Goal: Ask a question: Seek information or help from site administrators or community

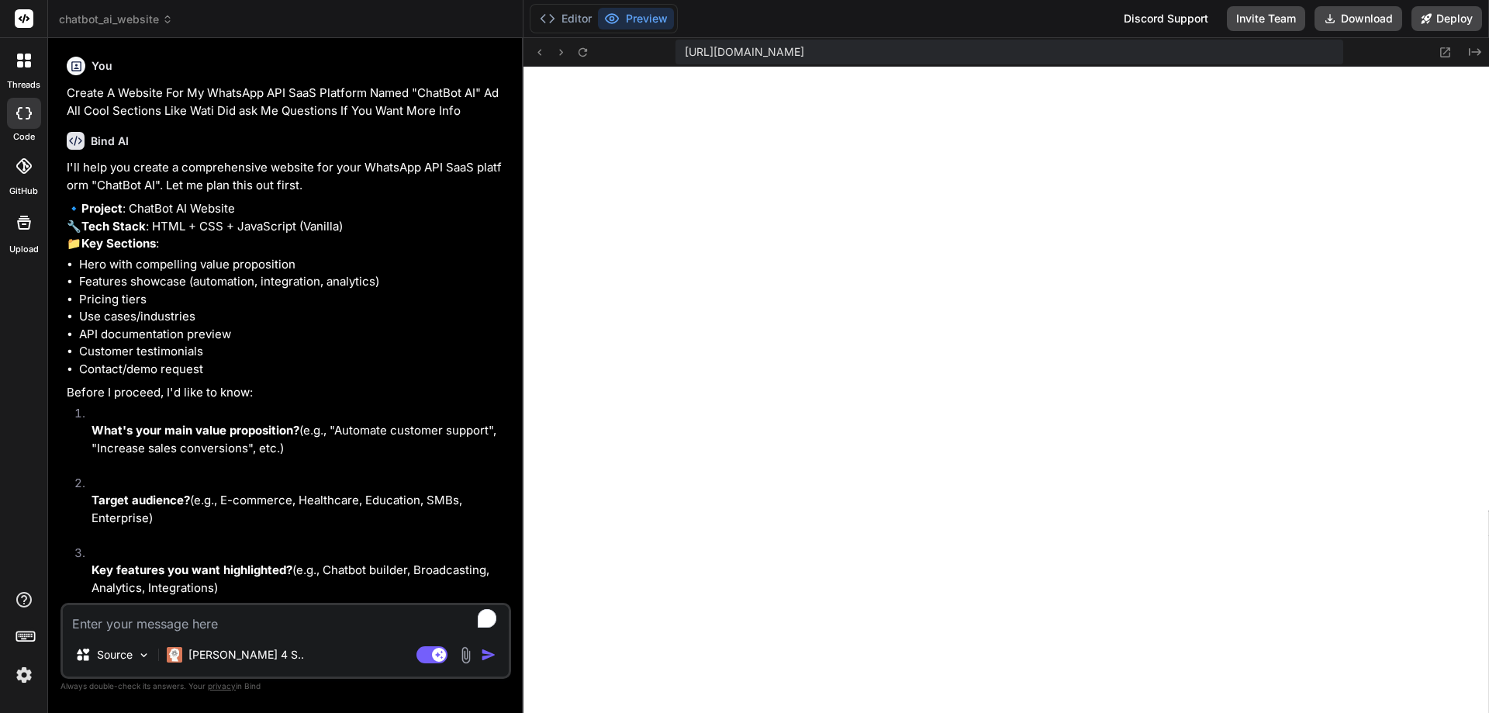
scroll to position [530, 0]
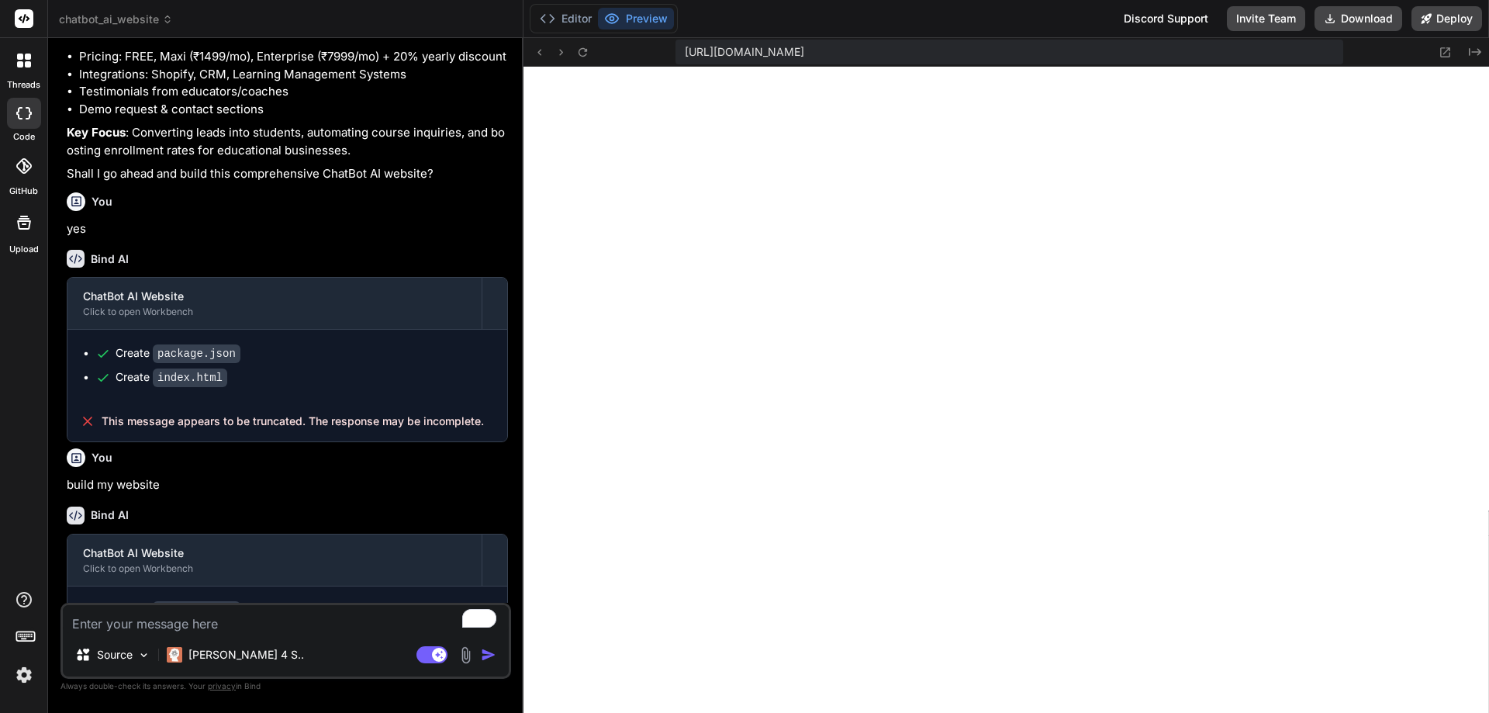
click at [25, 19] on rect at bounding box center [24, 18] width 19 height 19
click at [24, 65] on icon at bounding box center [24, 61] width 14 height 14
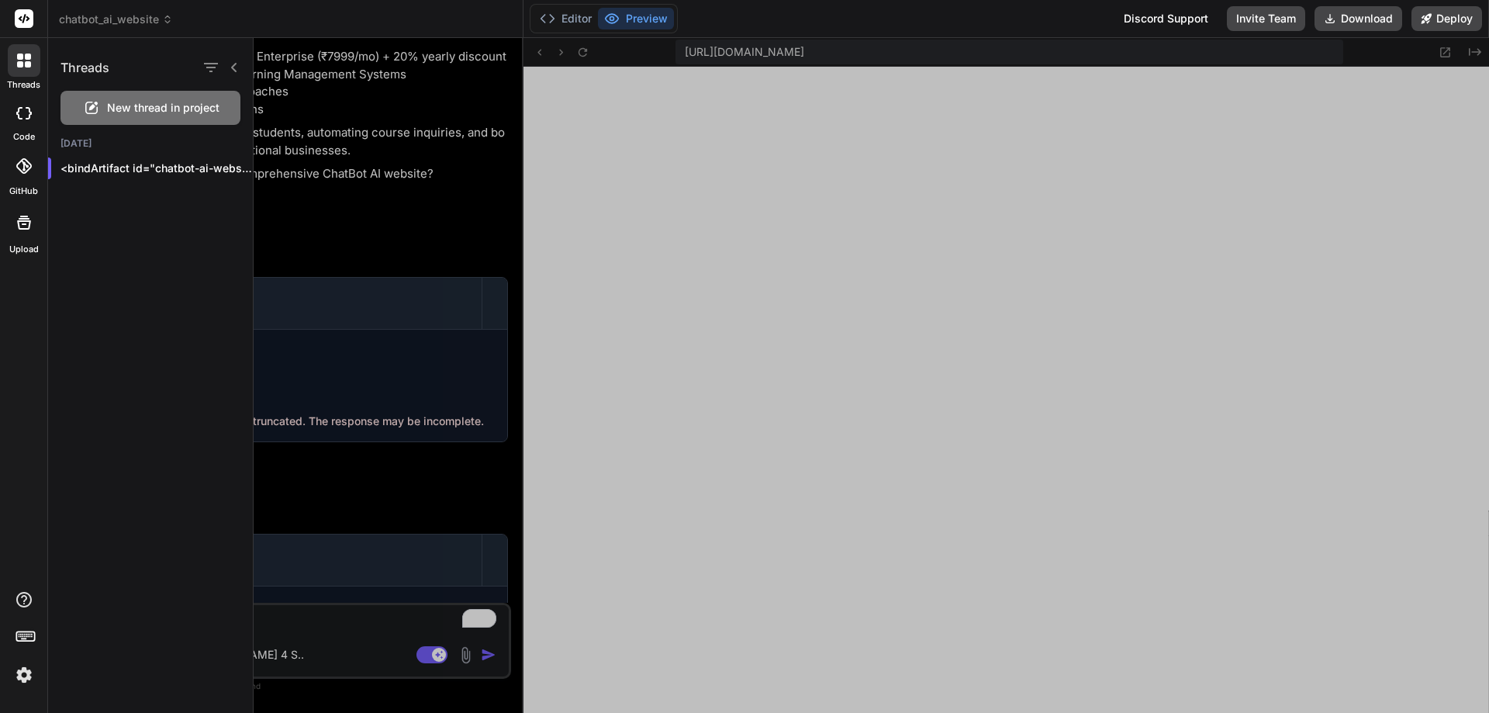
click at [161, 109] on span "New thread in project" at bounding box center [163, 108] width 112 height 16
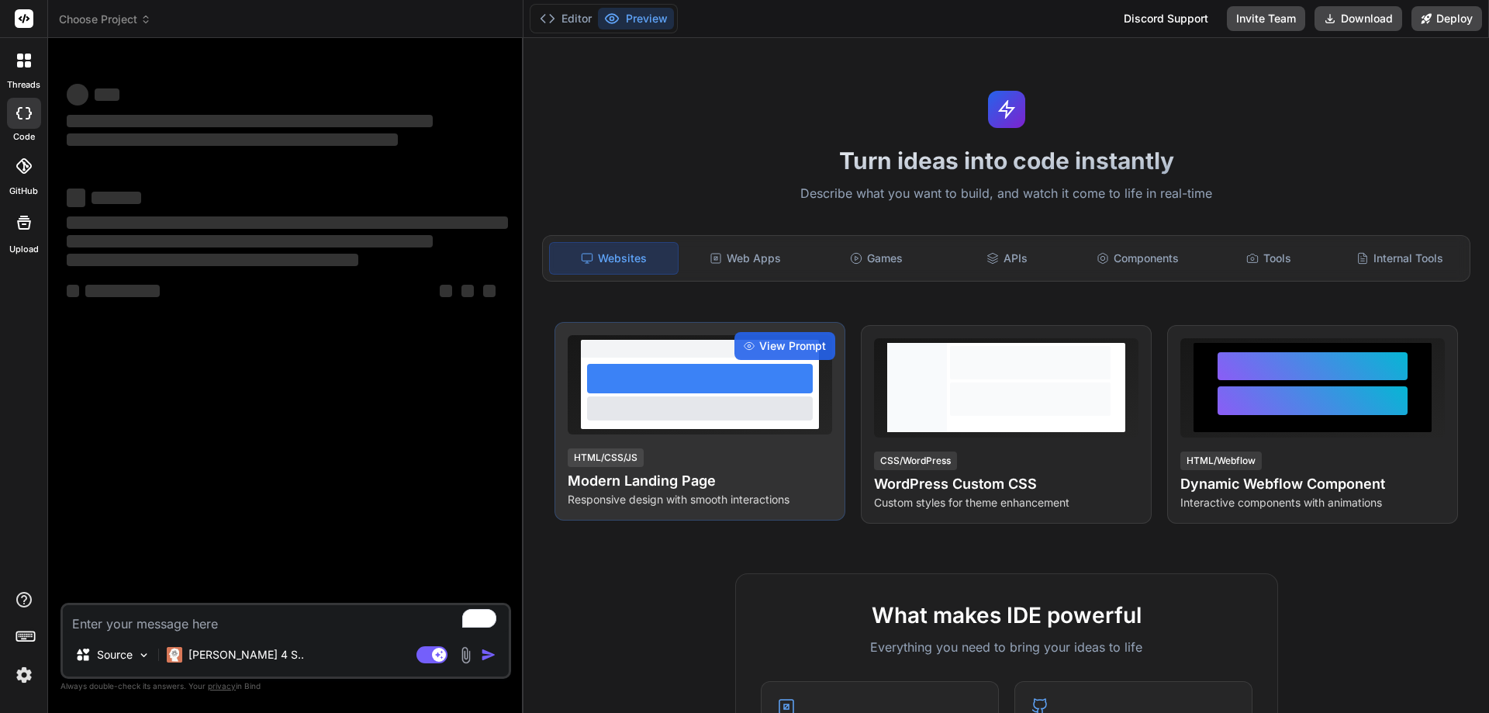
scroll to position [604, 0]
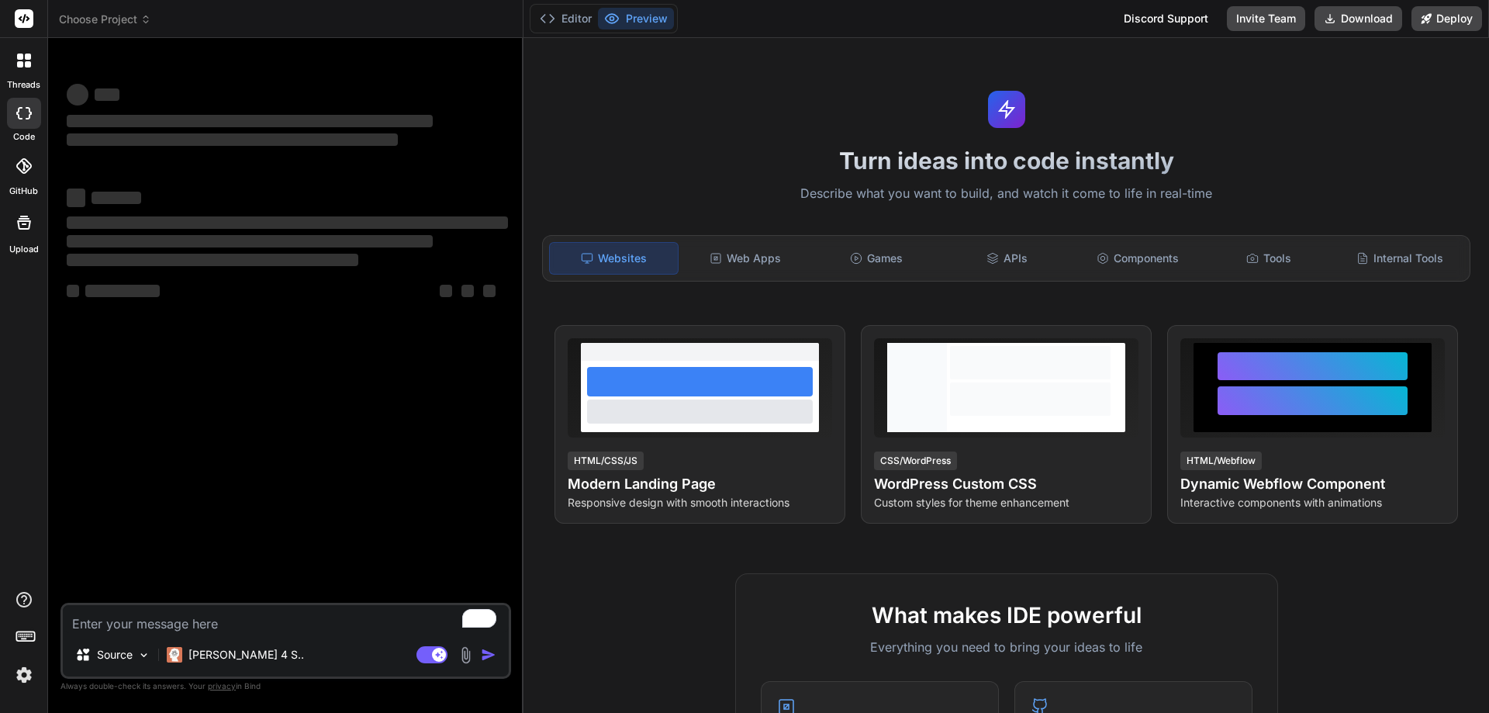
click at [117, 624] on textarea "To enrich screen reader interactions, please activate Accessibility in Grammarl…" at bounding box center [286, 619] width 446 height 28
type textarea "x"
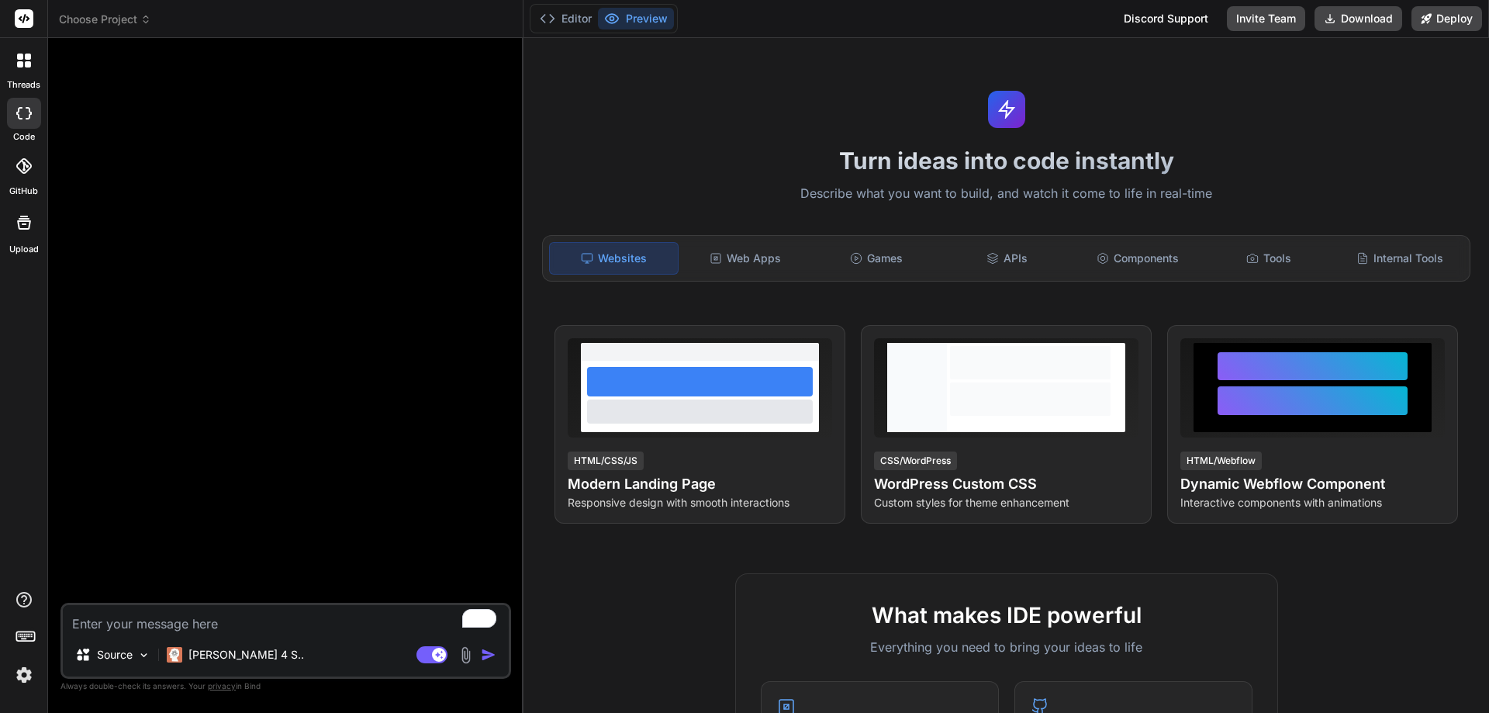
type textarea "B"
type textarea "x"
type textarea "Bu"
type textarea "x"
type textarea "[PERSON_NAME]"
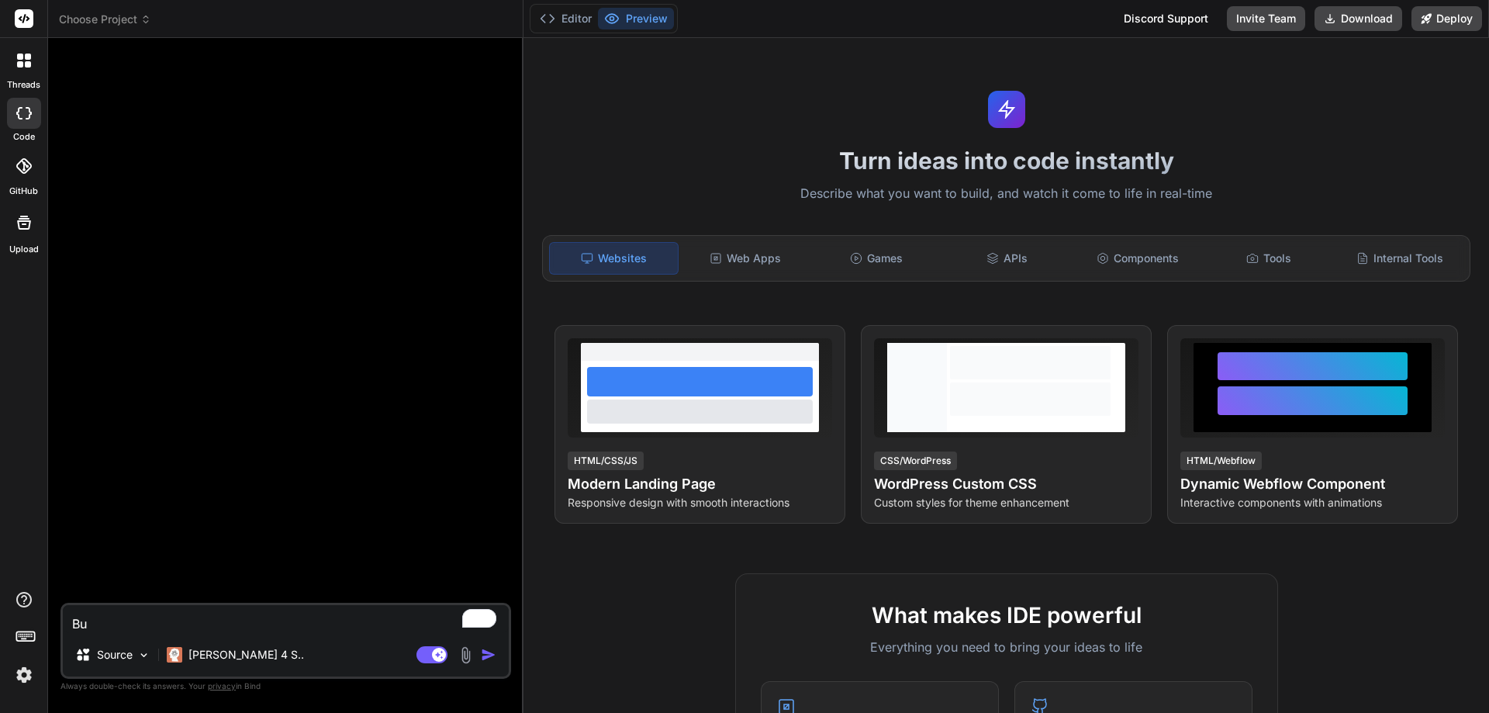
type textarea "x"
type textarea "Buil"
type textarea "x"
type textarea "Build"
type textarea "x"
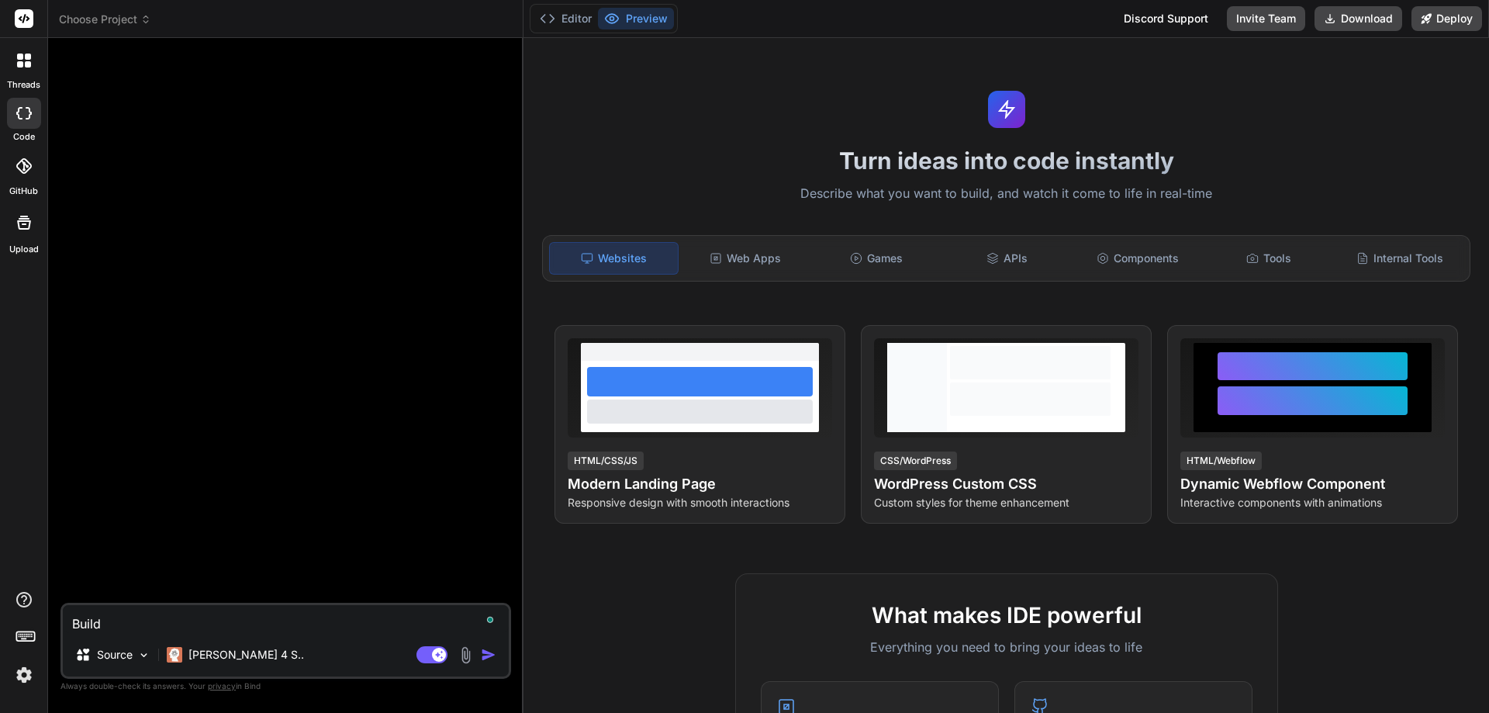
type textarea "Build"
type textarea "x"
type textarea "Build A"
type textarea "x"
type textarea "Build A"
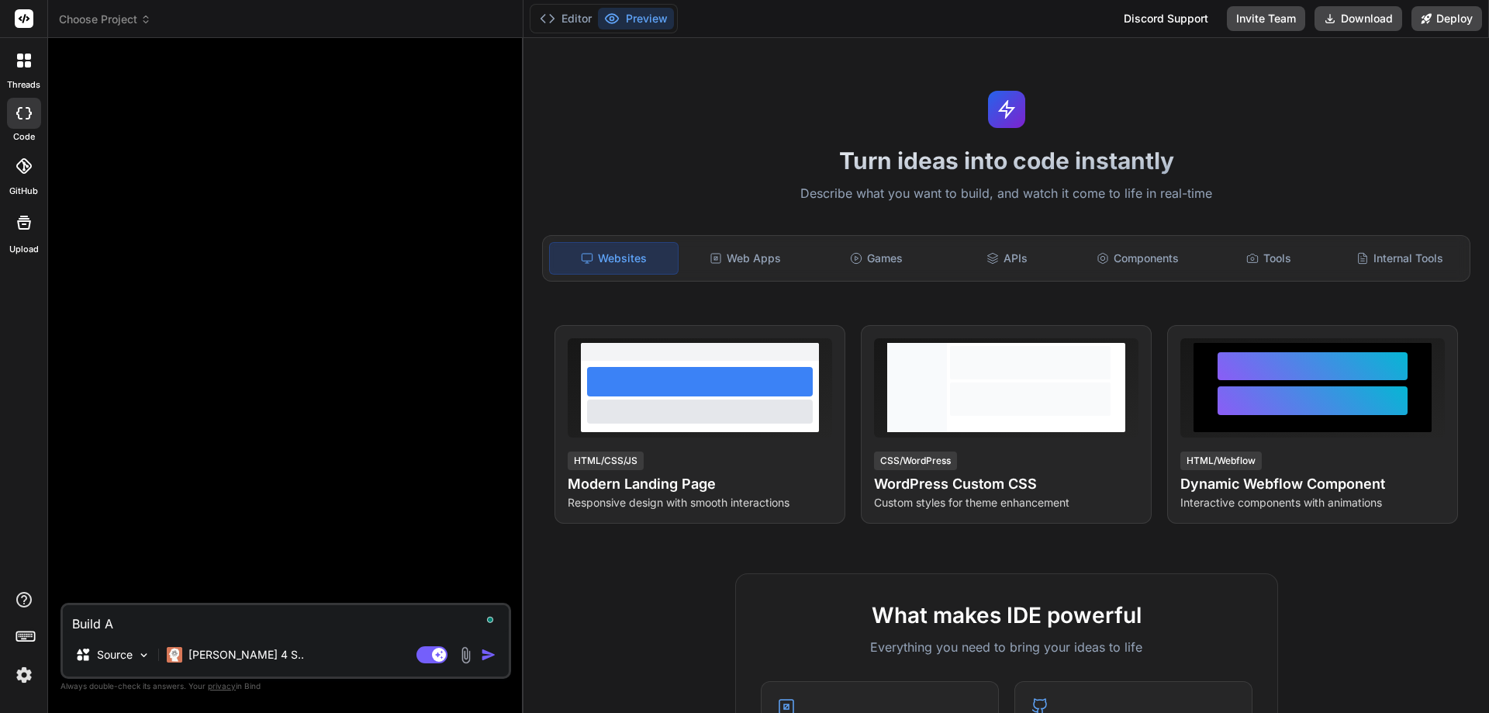
type textarea "x"
type textarea "Build A L:"
type textarea "x"
type textarea "Build A L:a"
type textarea "x"
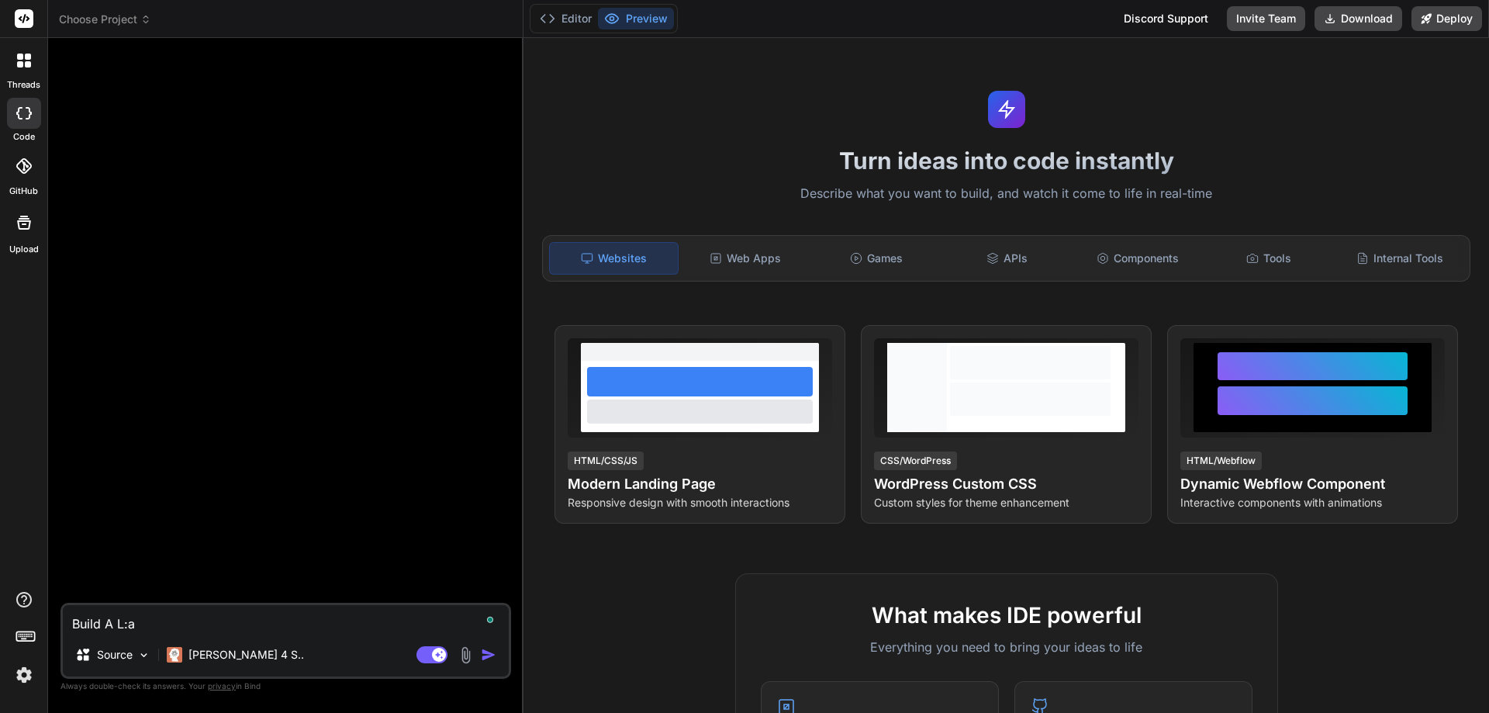
type textarea "Build A L:"
type textarea "x"
type textarea "Build A L"
type textarea "x"
type textarea "Build A La"
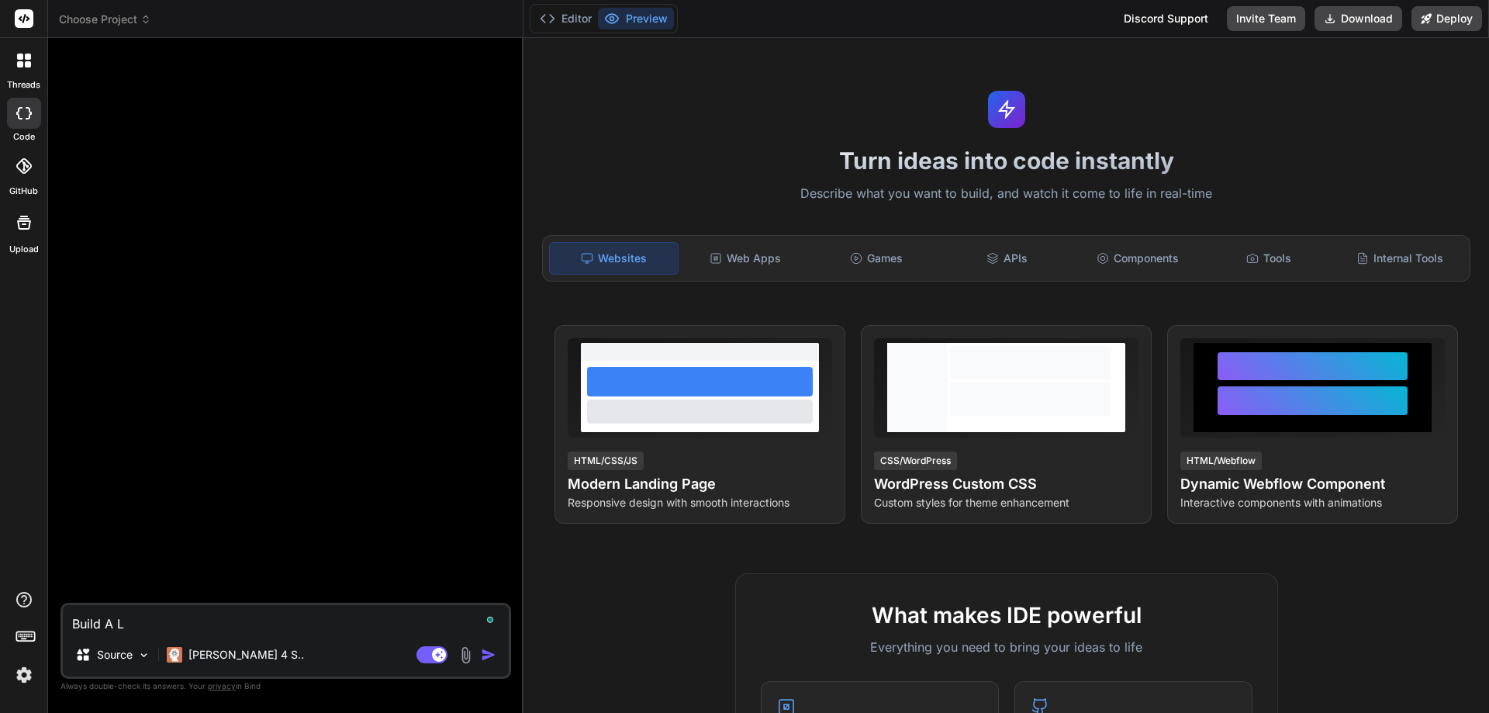
type textarea "x"
type textarea "Build A Lan"
type textarea "x"
type textarea "Build A Land"
type textarea "x"
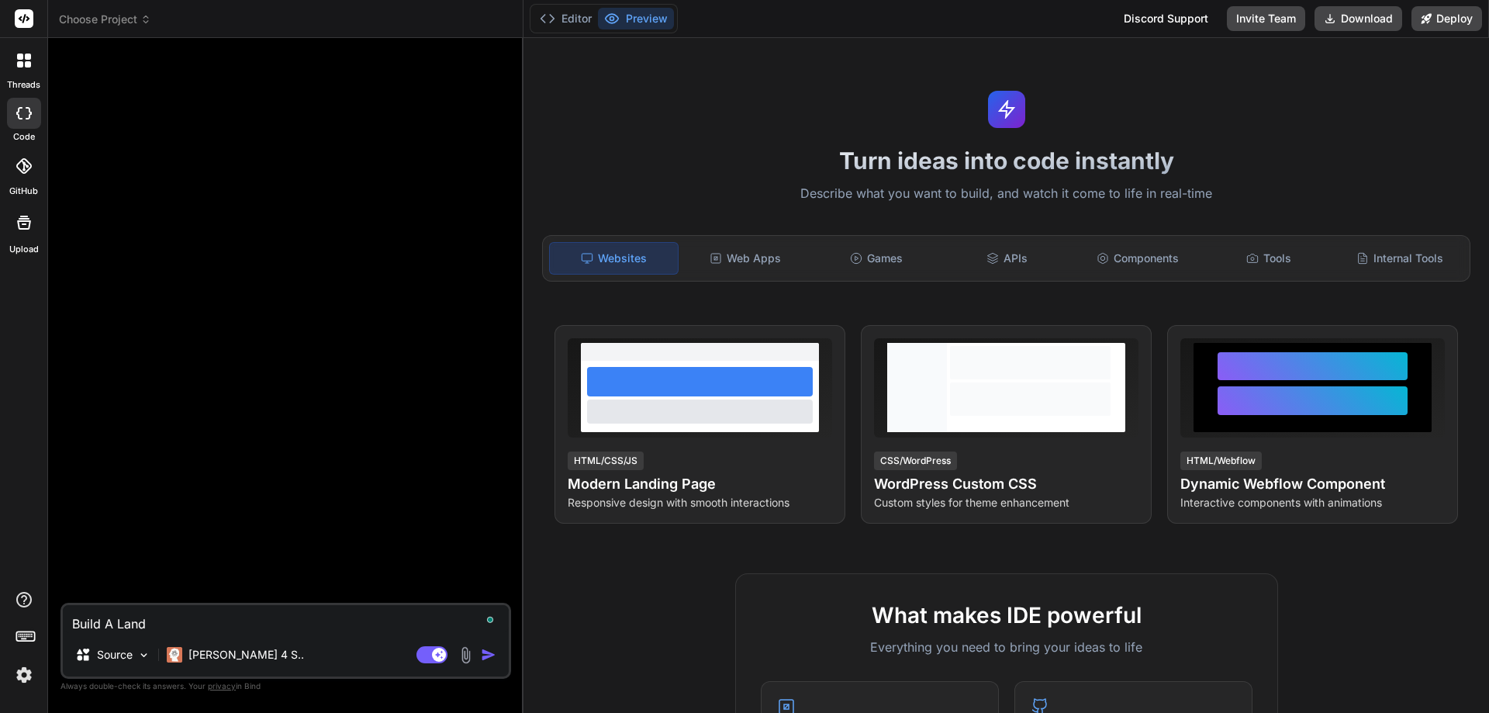
type textarea "Build A [PERSON_NAME]"
type textarea "x"
type textarea "Build A [PERSON_NAME]"
type textarea "x"
type textarea "Build A Landing"
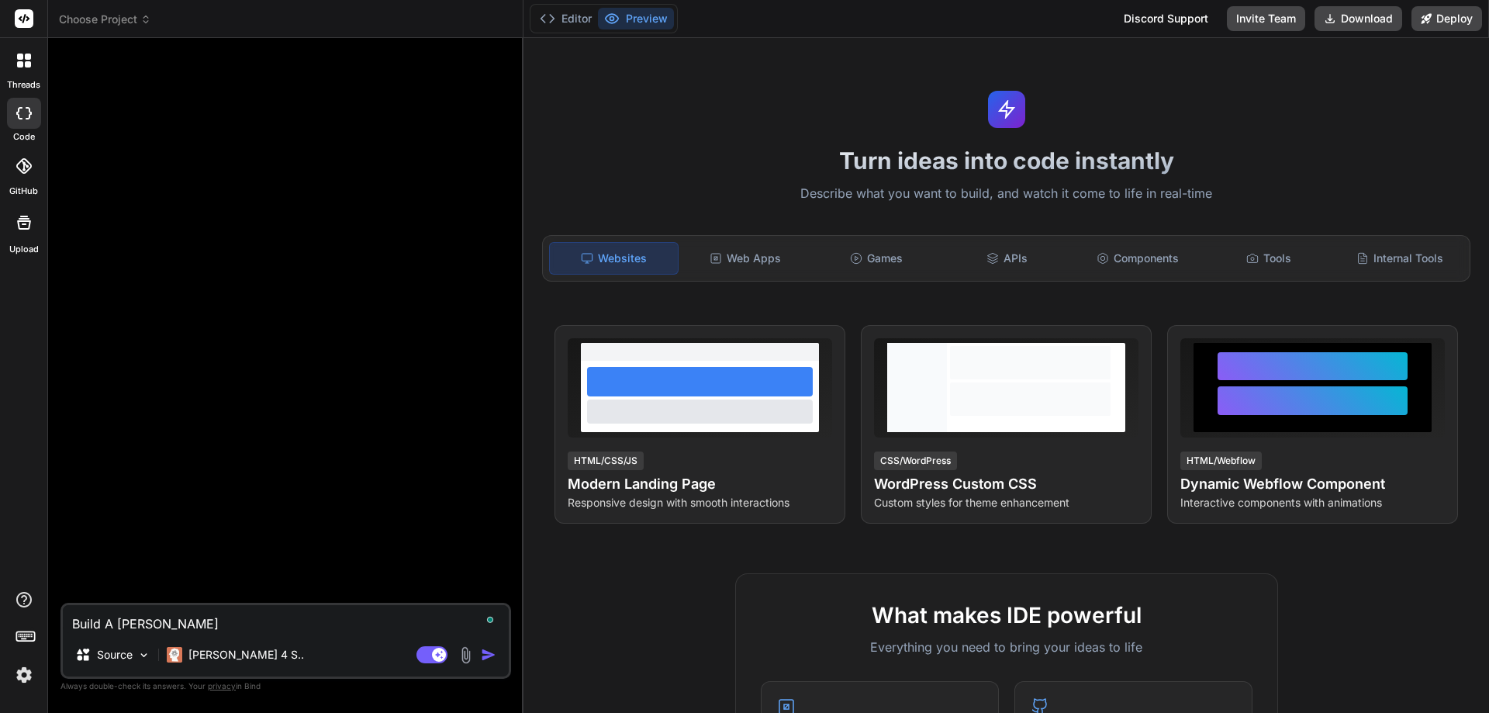
type textarea "x"
type textarea "Build A Landing"
type textarea "x"
type textarea "Build A Landing P"
type textarea "x"
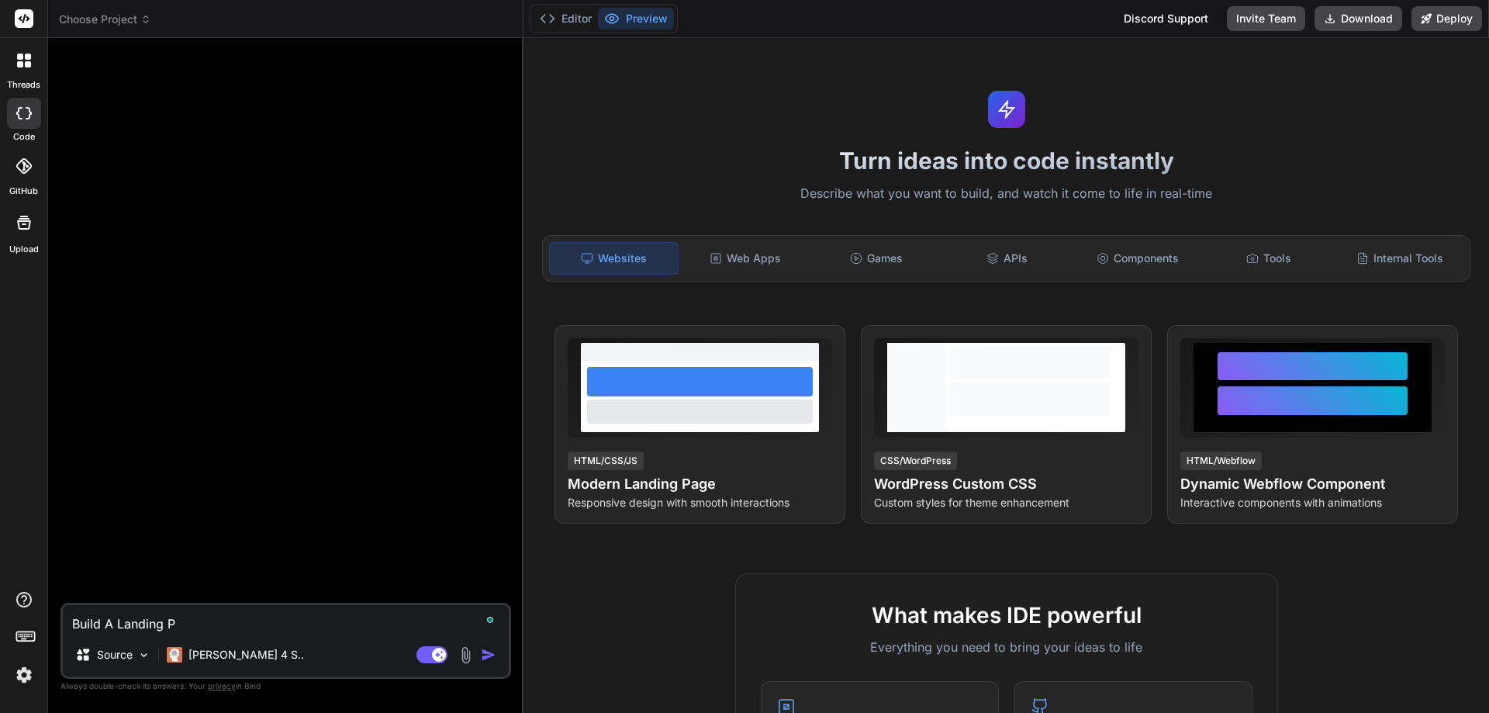
type textarea "Build A Landing Pa"
type textarea "x"
type textarea "Build A Landing Pag"
type textarea "x"
type textarea "Build A Landing Pager"
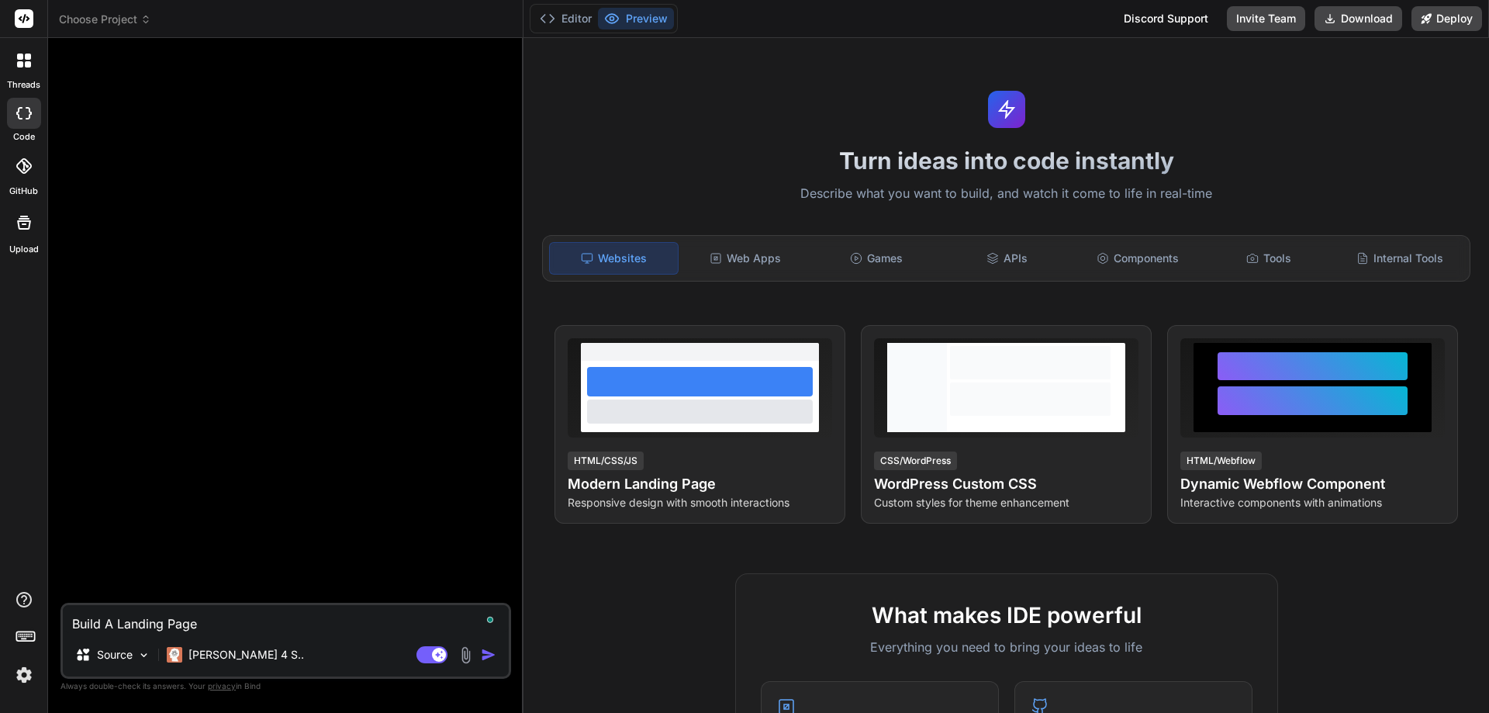
type textarea "x"
type textarea "Build A Landing Pager"
type textarea "x"
type textarea "Build A Landing Pager"
type textarea "x"
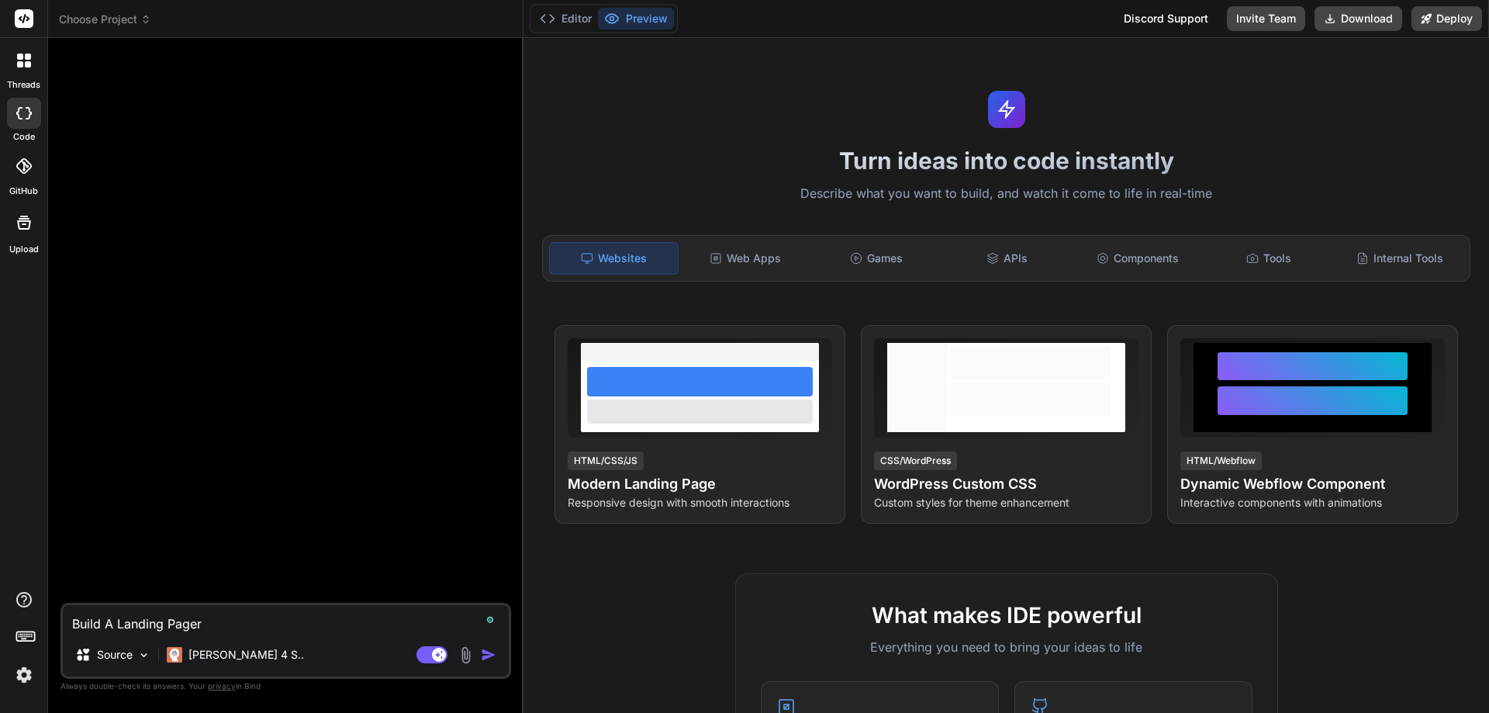
type textarea "Build A Landing Page"
type textarea "x"
type textarea "Build A Landing Page"
type textarea "x"
type textarea "Build A Landing Page F"
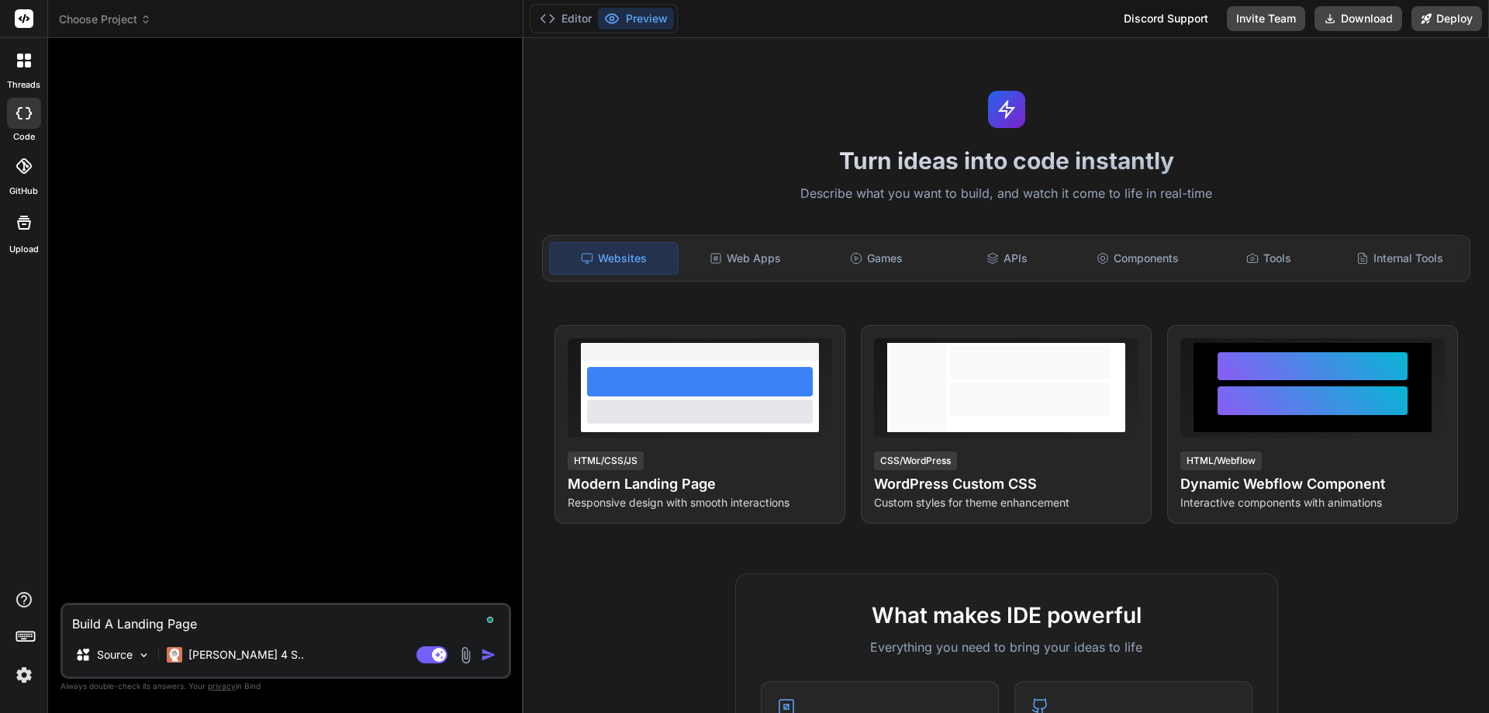
type textarea "x"
type textarea "Build A Landing Page Fo"
type textarea "x"
type textarea "Build A Landing Page For"
type textarea "x"
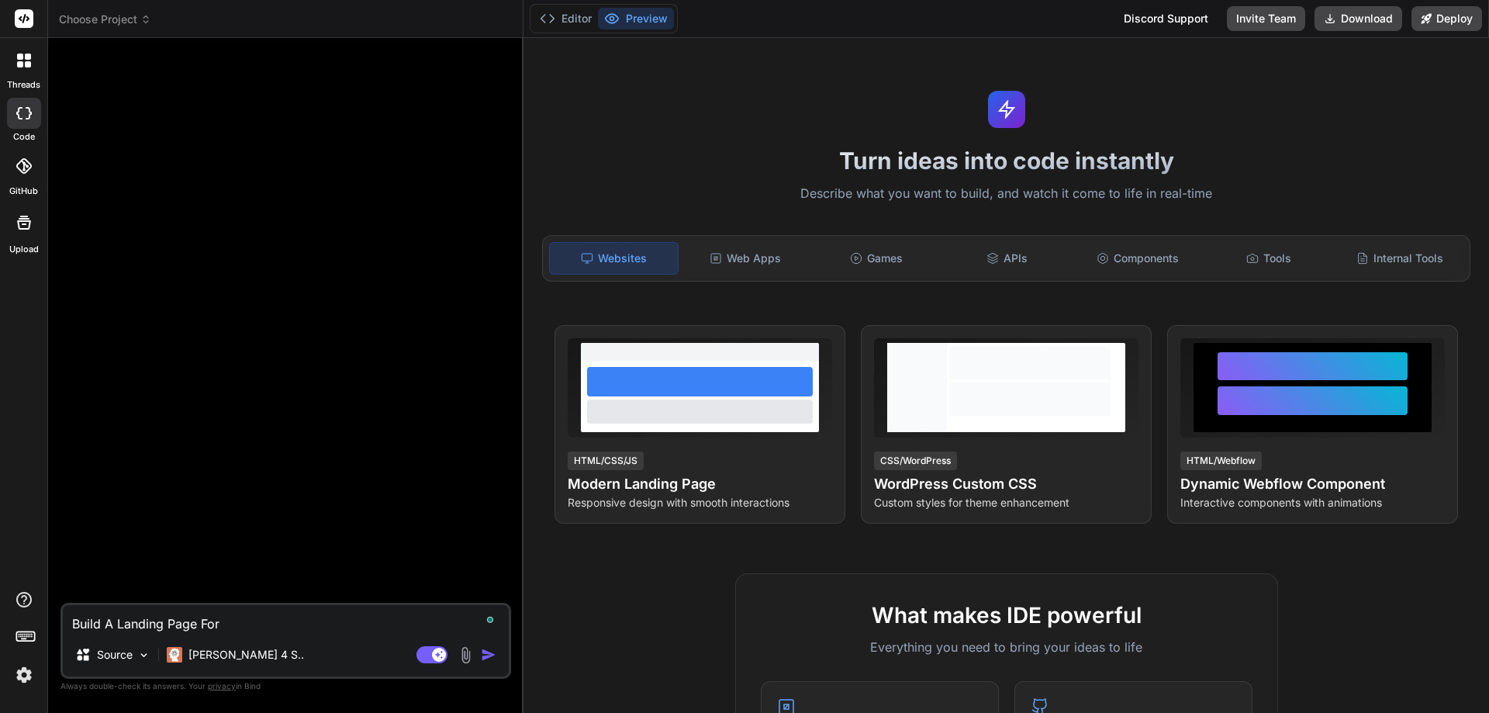
type textarea "Build A Landing Page For"
type textarea "x"
type textarea "Build A Landing Page For M"
type textarea "x"
type textarea "Build A Landing Page For My"
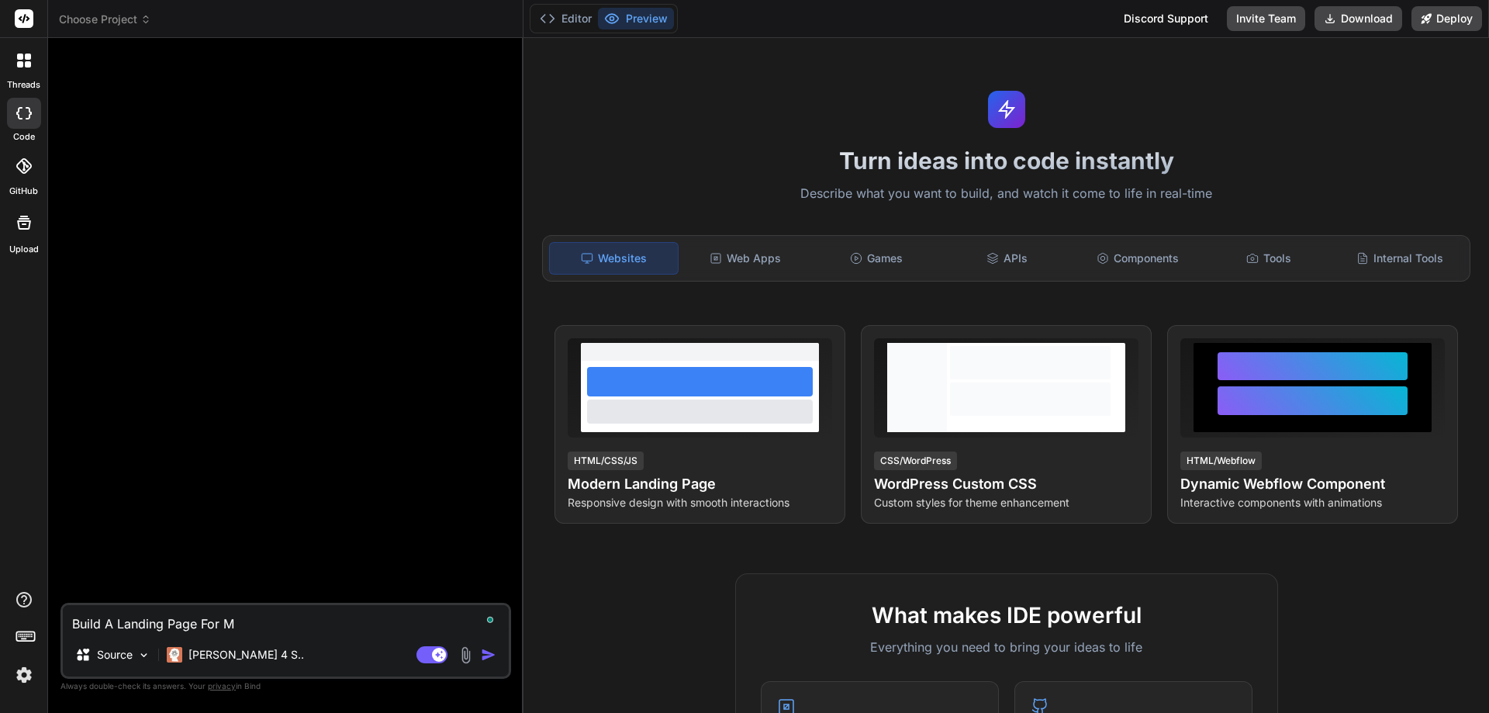
type textarea "x"
type textarea "Build A Landing Page For My"
type textarea "x"
type textarea "Build A Landing Page For My L"
type textarea "x"
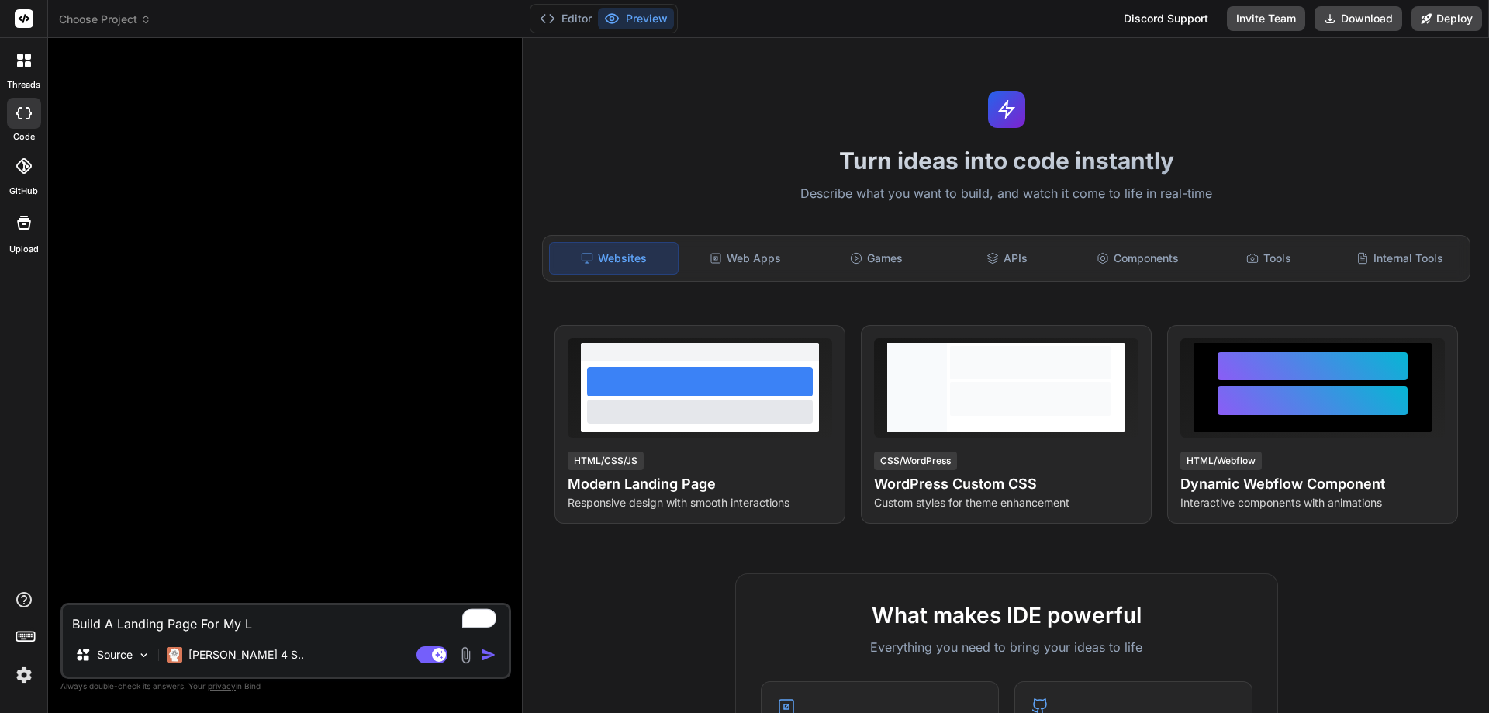
type textarea "Build A Landing Page For My Le"
type textarea "x"
type textarea "Build A Landing Page For My Lea"
type textarea "x"
type textarea "Build A Landing Page For My Lead"
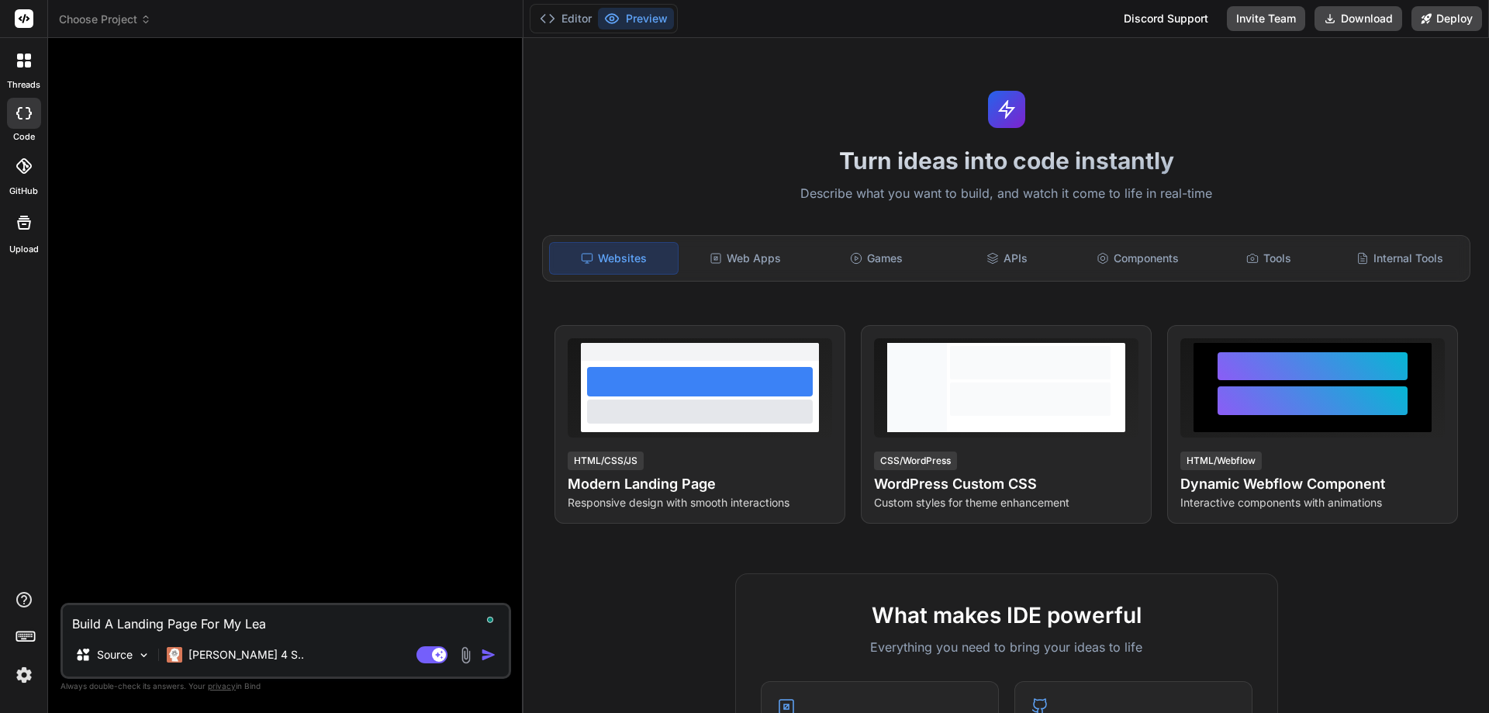
type textarea "x"
type textarea "Build A Landing Page For My Lead"
type textarea "x"
type textarea "Build A Landing Page For My Lead M"
type textarea "x"
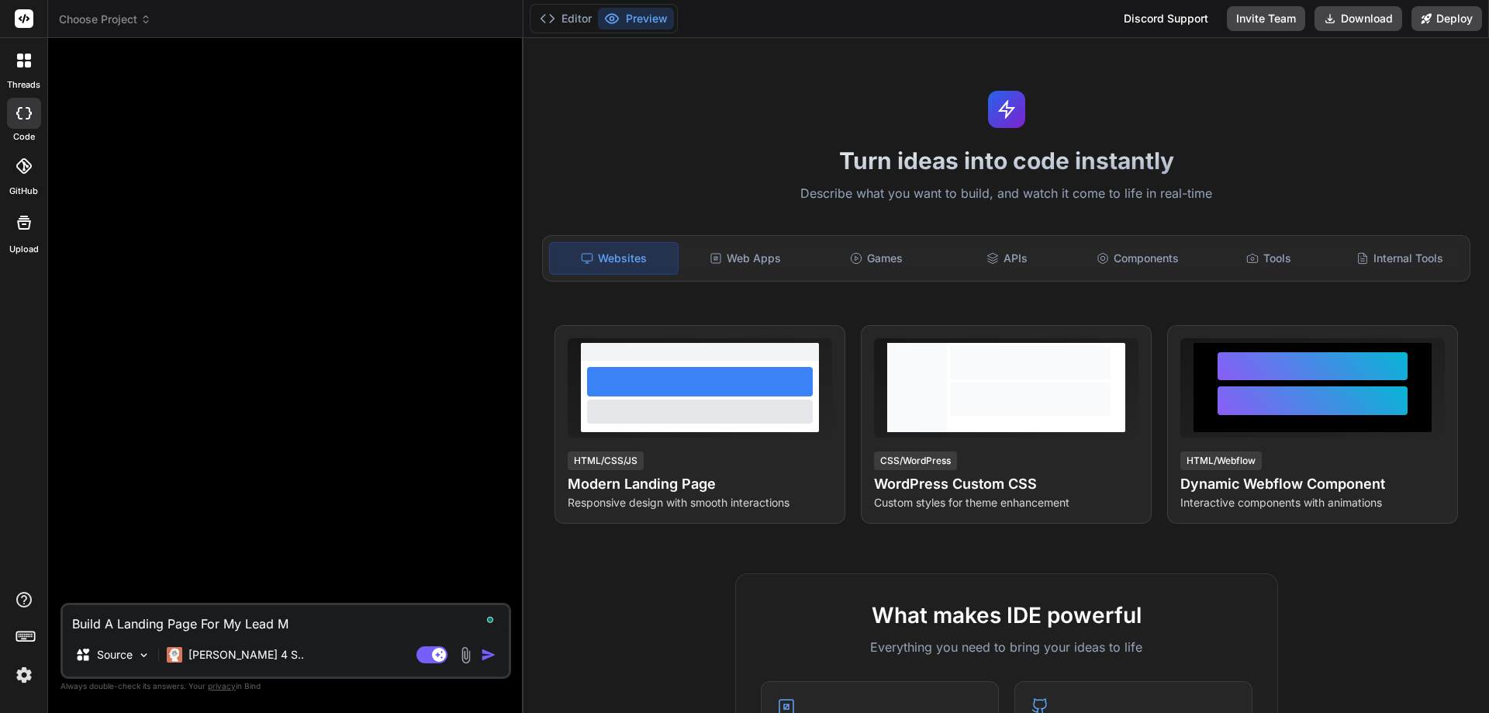
type textarea "Build A Landing Page For My Lead Me"
type textarea "x"
type textarea "Build A Landing Page For My Lead [PERSON_NAME]"
type textarea "x"
type textarea "Build A Landing Page For My Lead Megn"
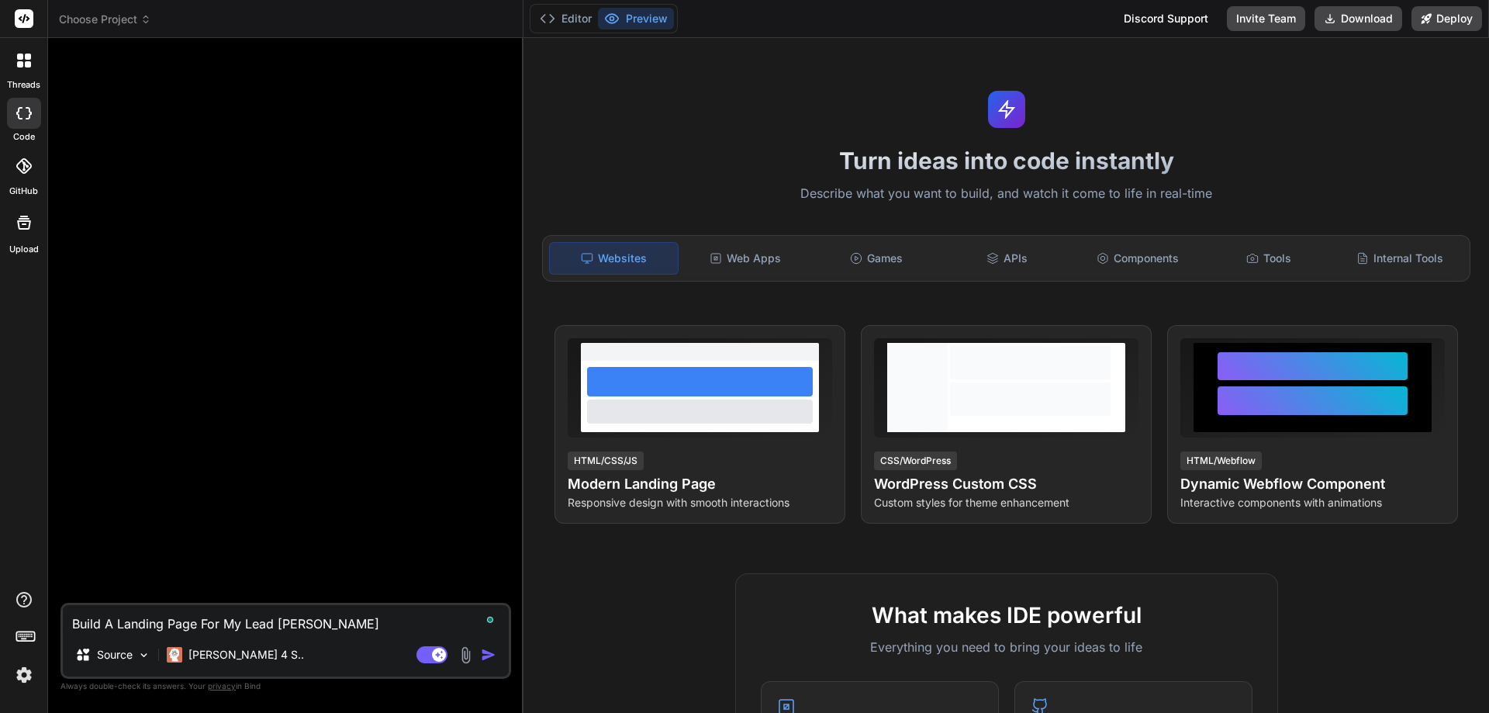
type textarea "x"
type textarea "Build A Landing Page For My Lead Megne"
type textarea "x"
type textarea "Build A Landing Page For My Lead Megnet"
type textarea "x"
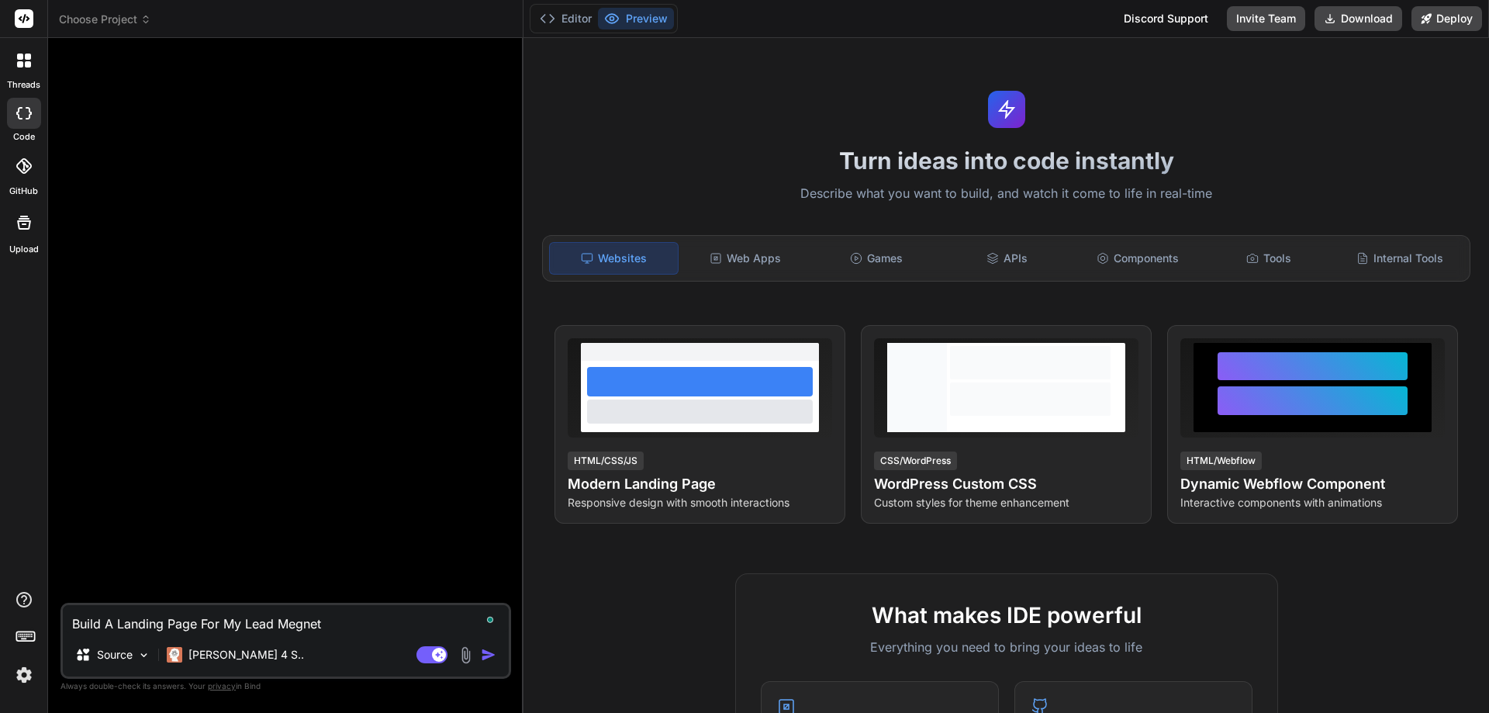
type textarea "Build A Landing Page For My Lead Megnet"
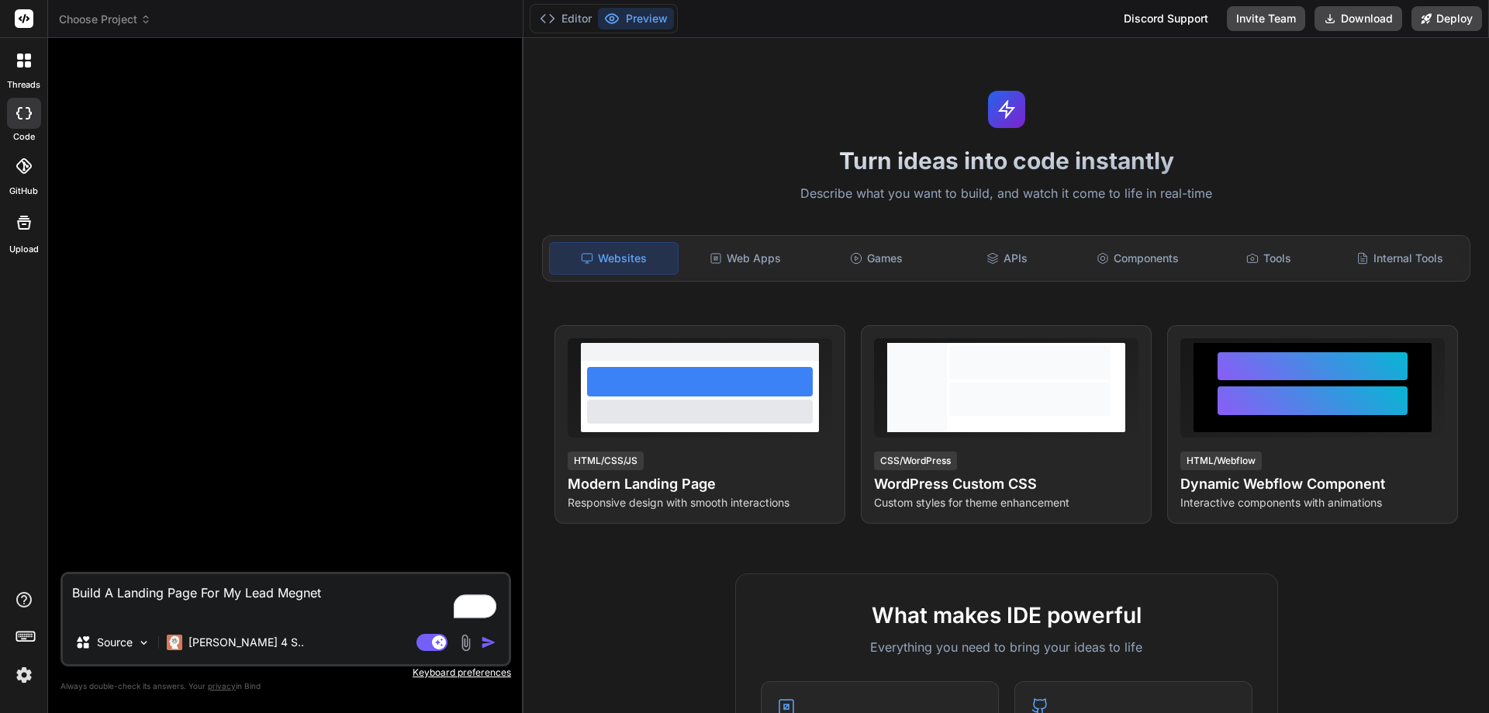
type textarea "x"
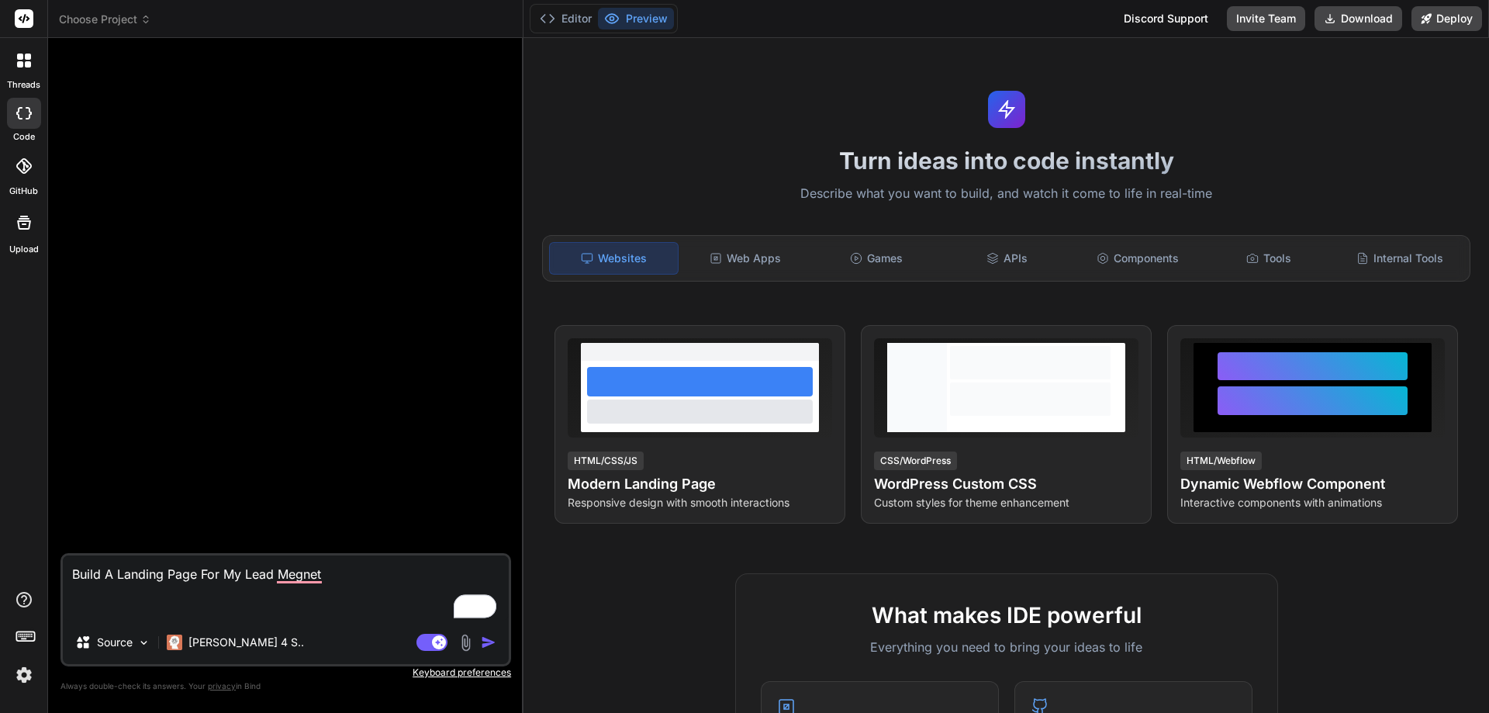
paste textarea "Loremip Dolo Sit ame “8-Con Adipis Elitsedd Eiusmo Temporinc” (Utla Etdolo) Mag…"
type textarea "Lorem I Dolorsi Amet Con Ad Elit Seddoe Tempori Utla Etd mag “2-Ali Enimad Mini…"
type textarea "x"
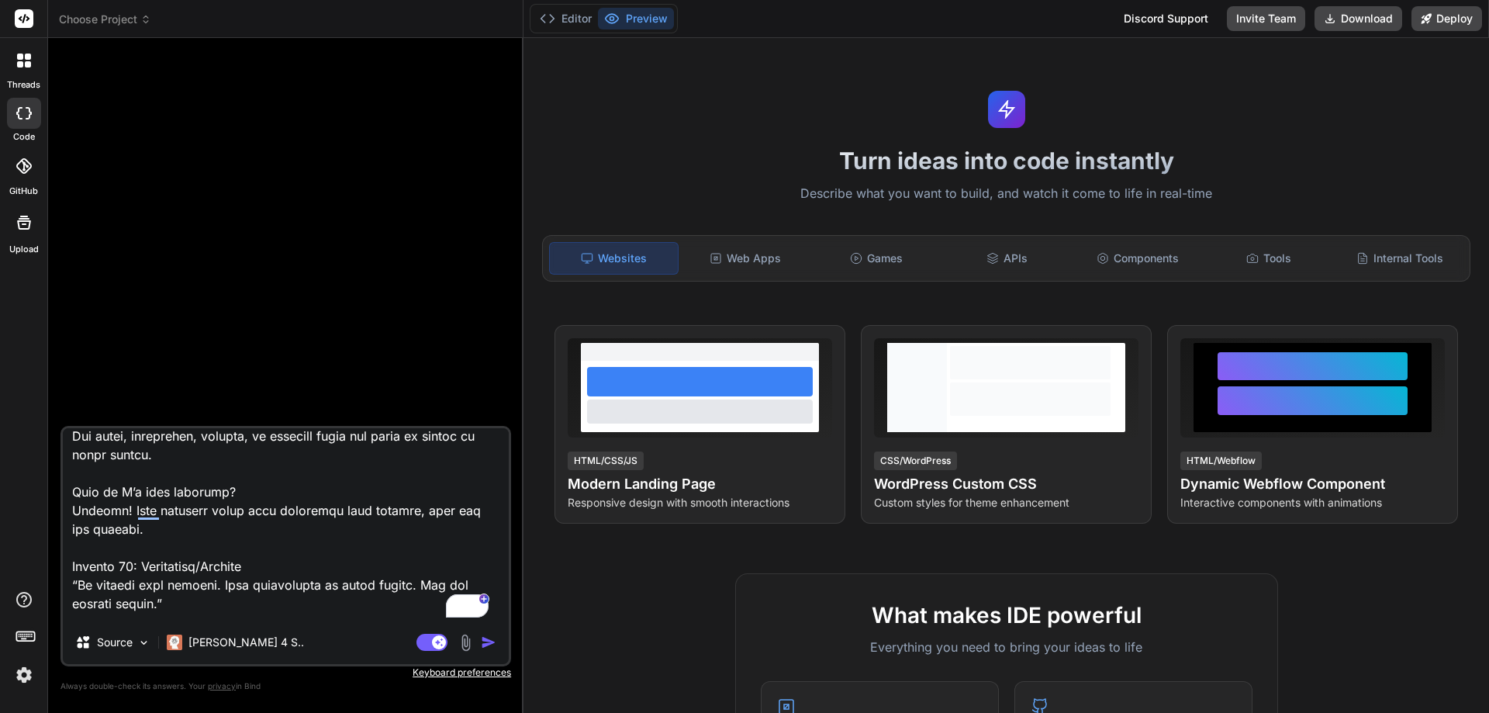
scroll to position [0, 0]
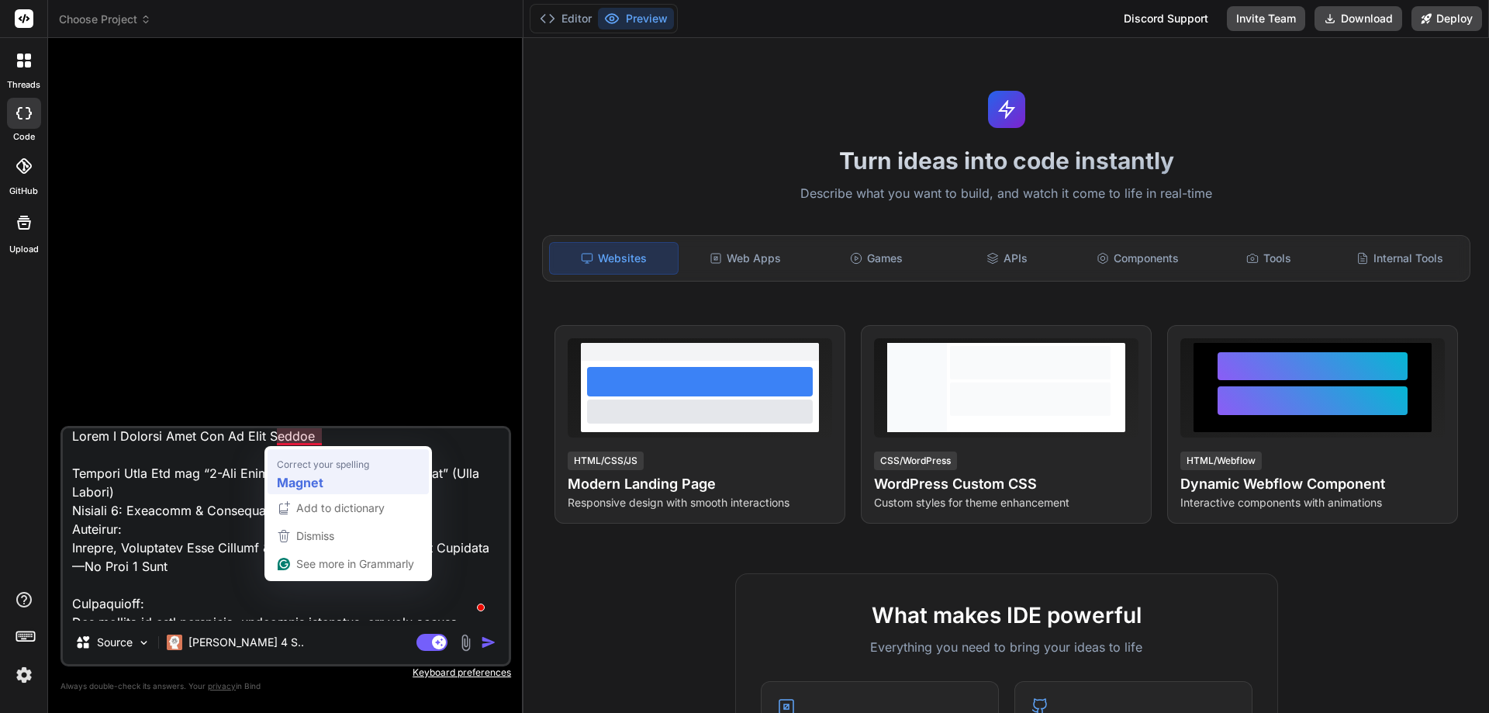
type textarea "Lorem I Dolorsi Amet Con Ad Elit Seddoe Tempori Utla Etd mag “7-Ali Enimad Mini…"
type textarea "x"
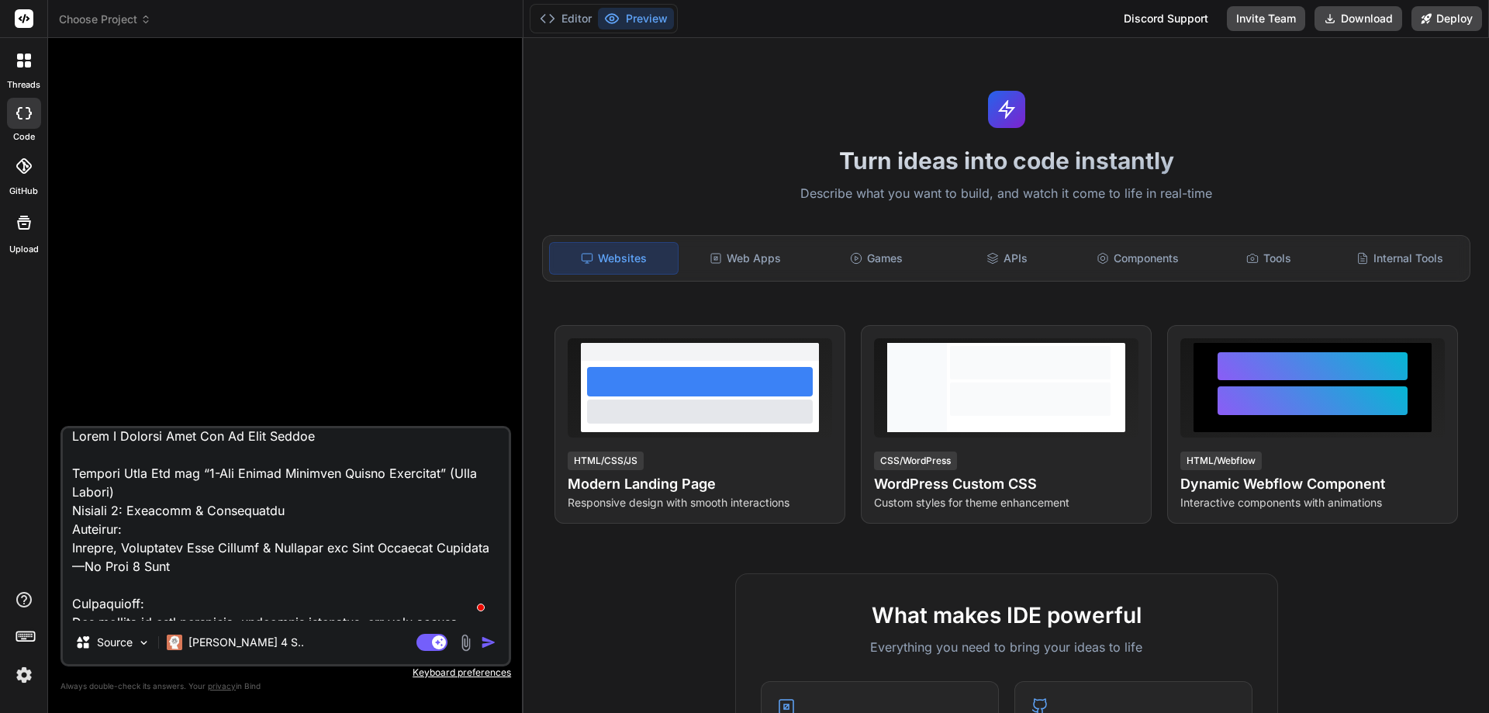
type textarea "Lorem I Dolorsi Amet Con Ad Elit Seddoe Tempori Utla Etd mag “7-Ali Enimad Mini…"
click at [485, 637] on img "button" at bounding box center [489, 642] width 16 height 16
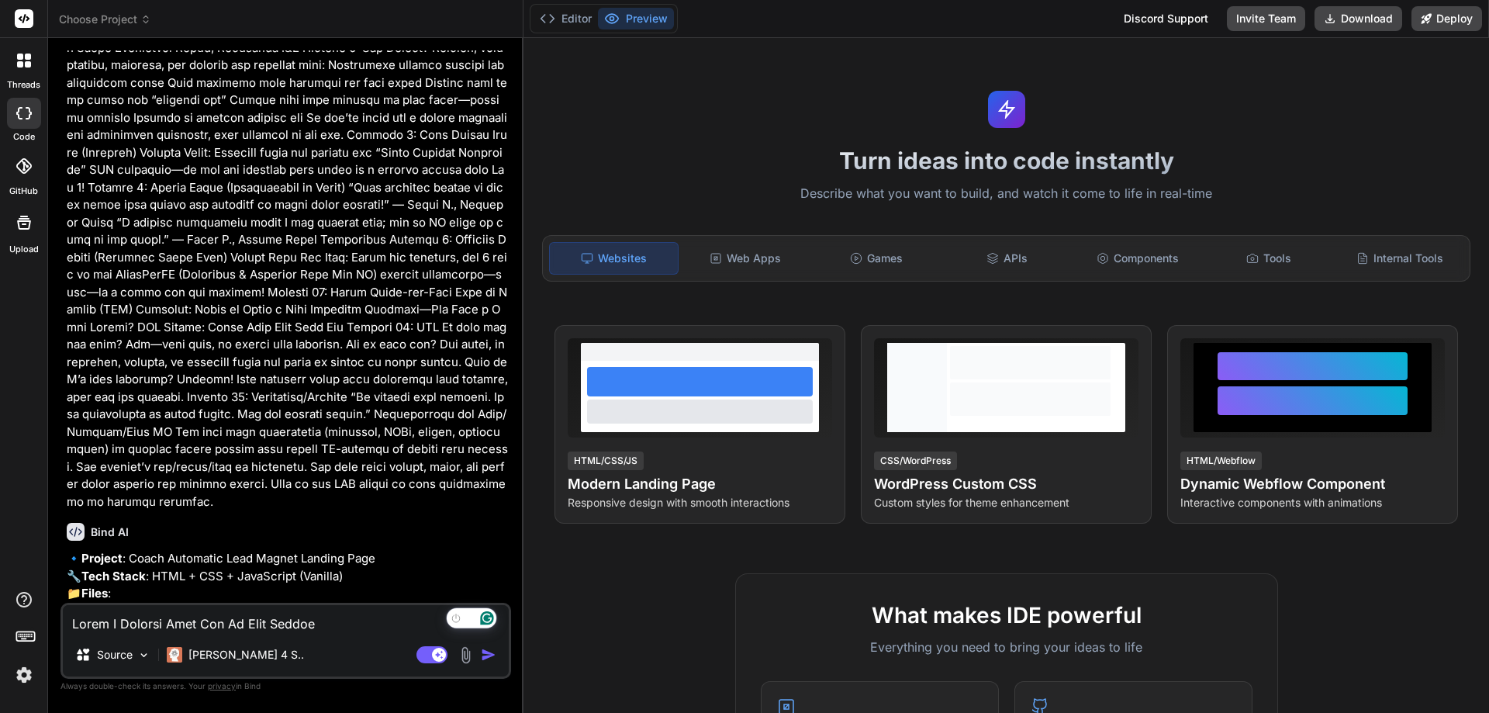
type textarea "x"
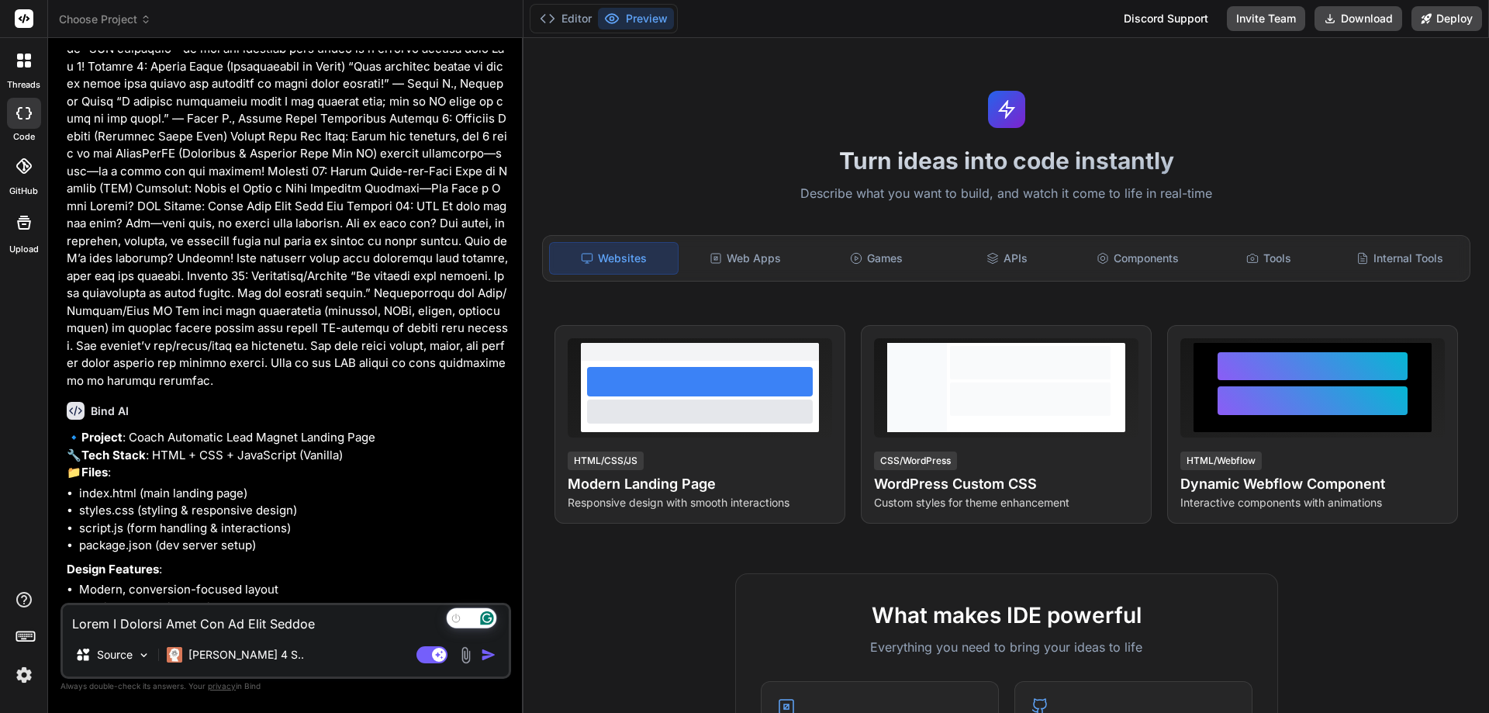
scroll to position [678, 0]
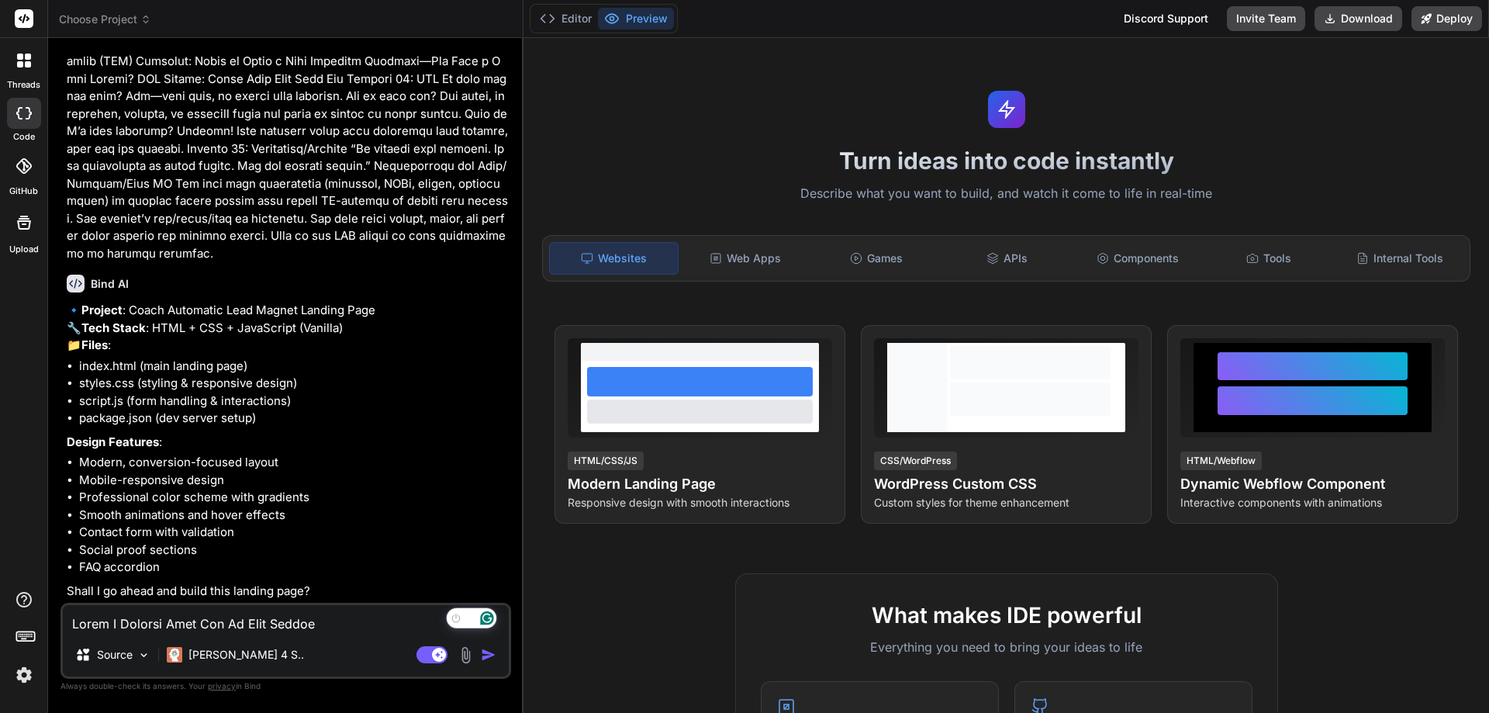
click at [163, 623] on textarea "To enrich screen reader interactions, please activate Accessibility in Grammarl…" at bounding box center [286, 619] width 446 height 28
type textarea "y"
type textarea "x"
type textarea "ye"
type textarea "x"
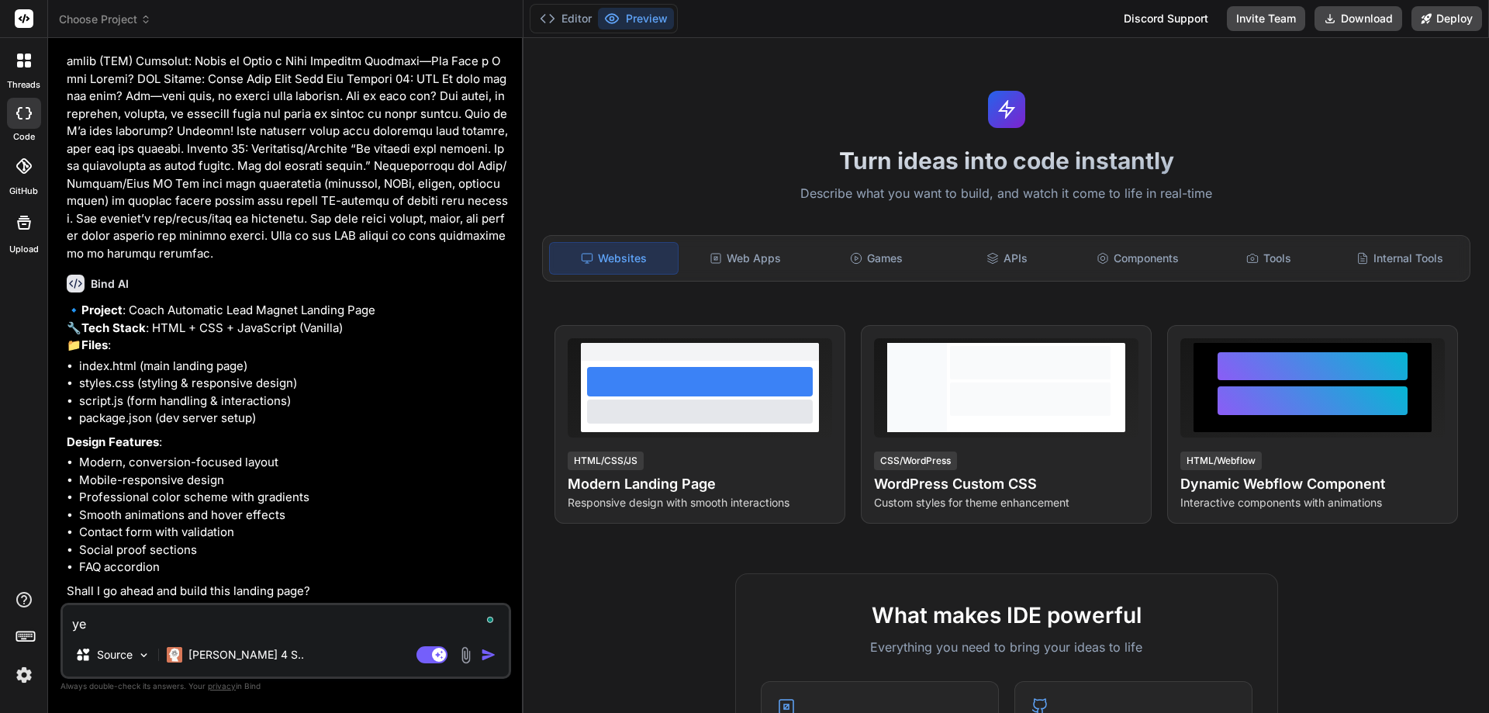
type textarea "yes"
type textarea "x"
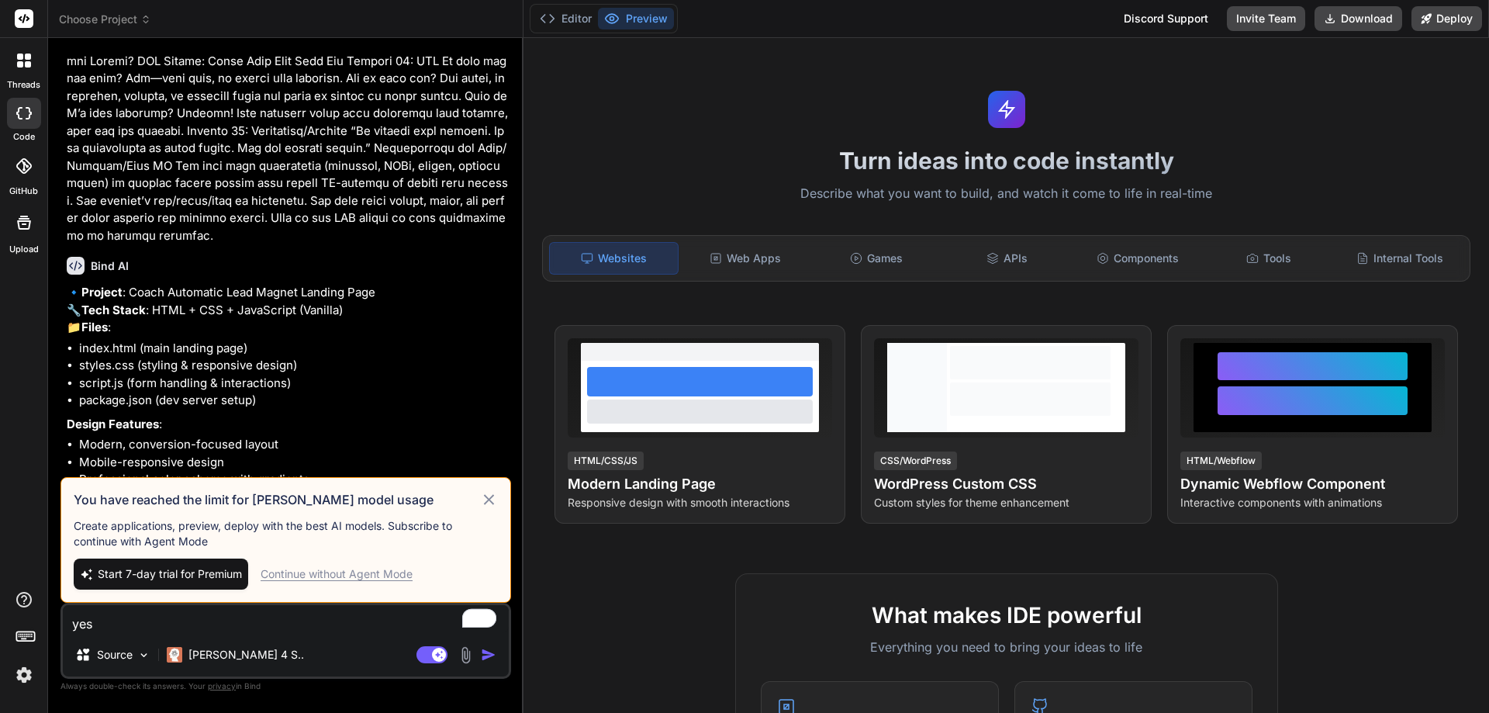
type textarea "yes"
click at [491, 495] on icon at bounding box center [489, 499] width 18 height 19
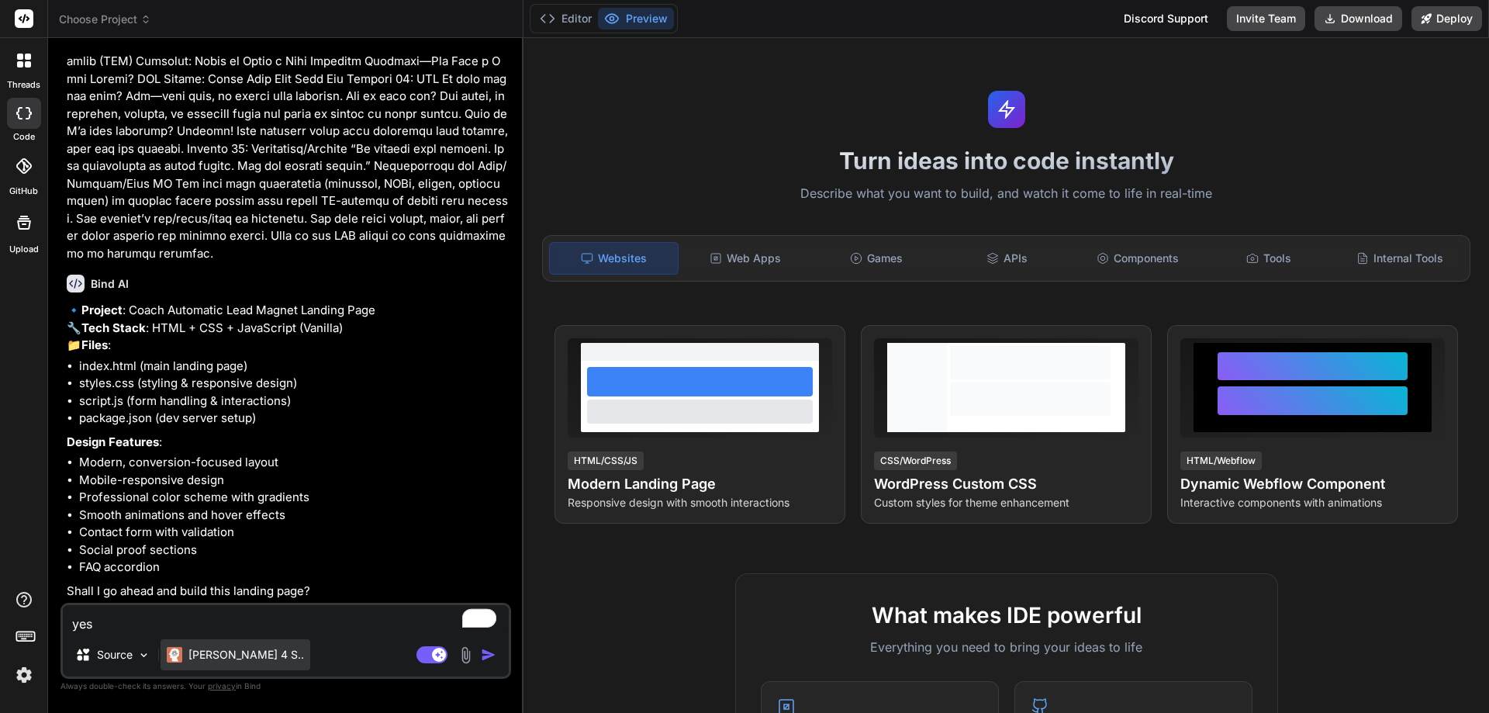
click at [205, 651] on p "[PERSON_NAME] 4 S.." at bounding box center [246, 655] width 116 height 16
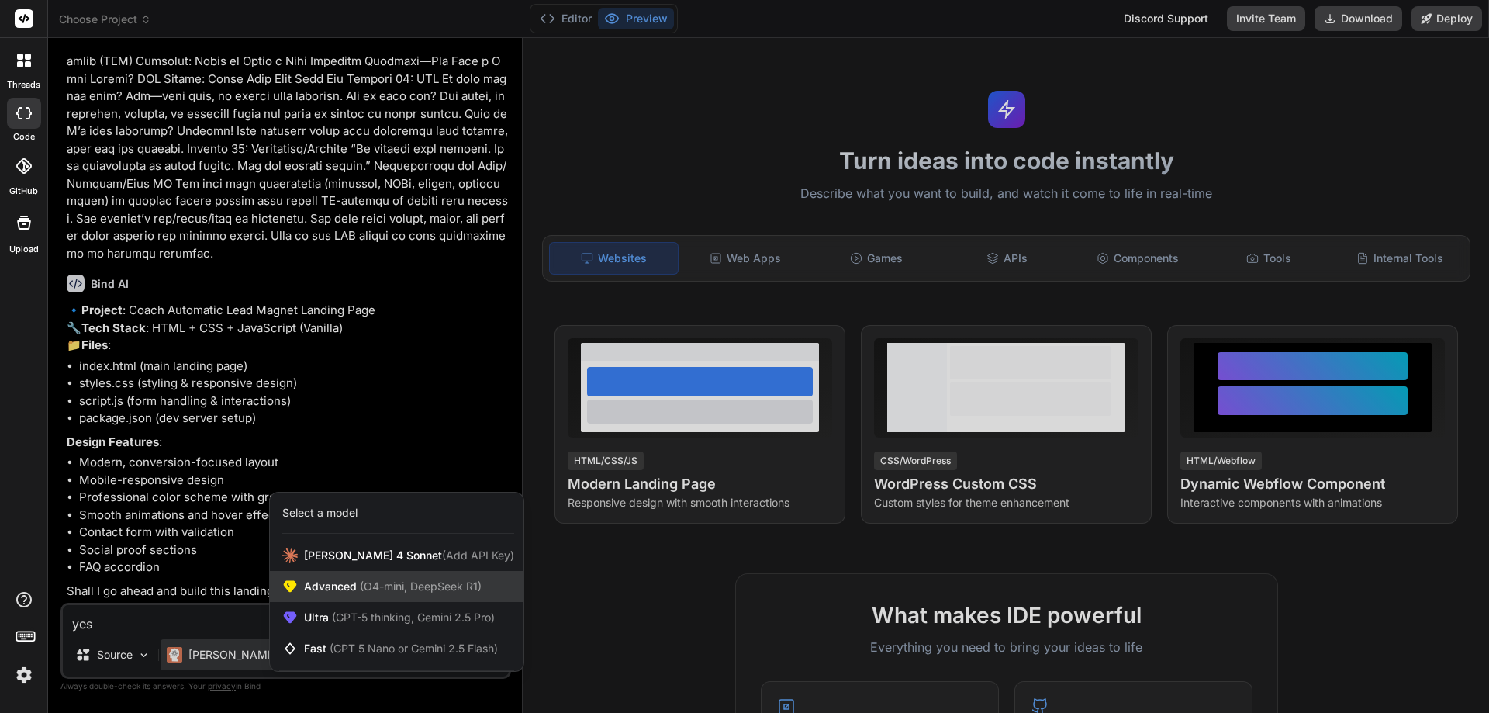
click at [376, 584] on span "(O4-mini, DeepSeek R1)" at bounding box center [419, 585] width 125 height 13
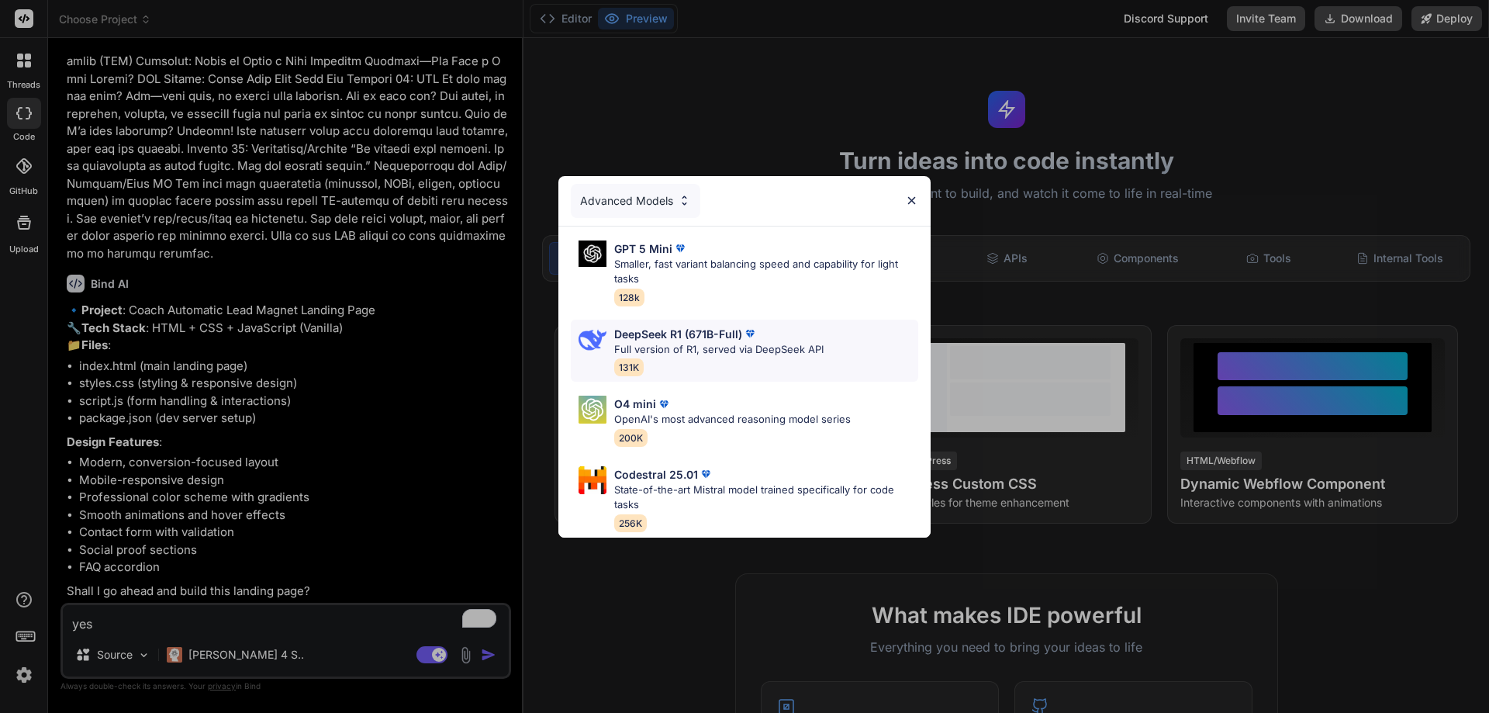
click at [719, 348] on p "Full version of R1, served via DeepSeek API" at bounding box center [718, 350] width 209 height 16
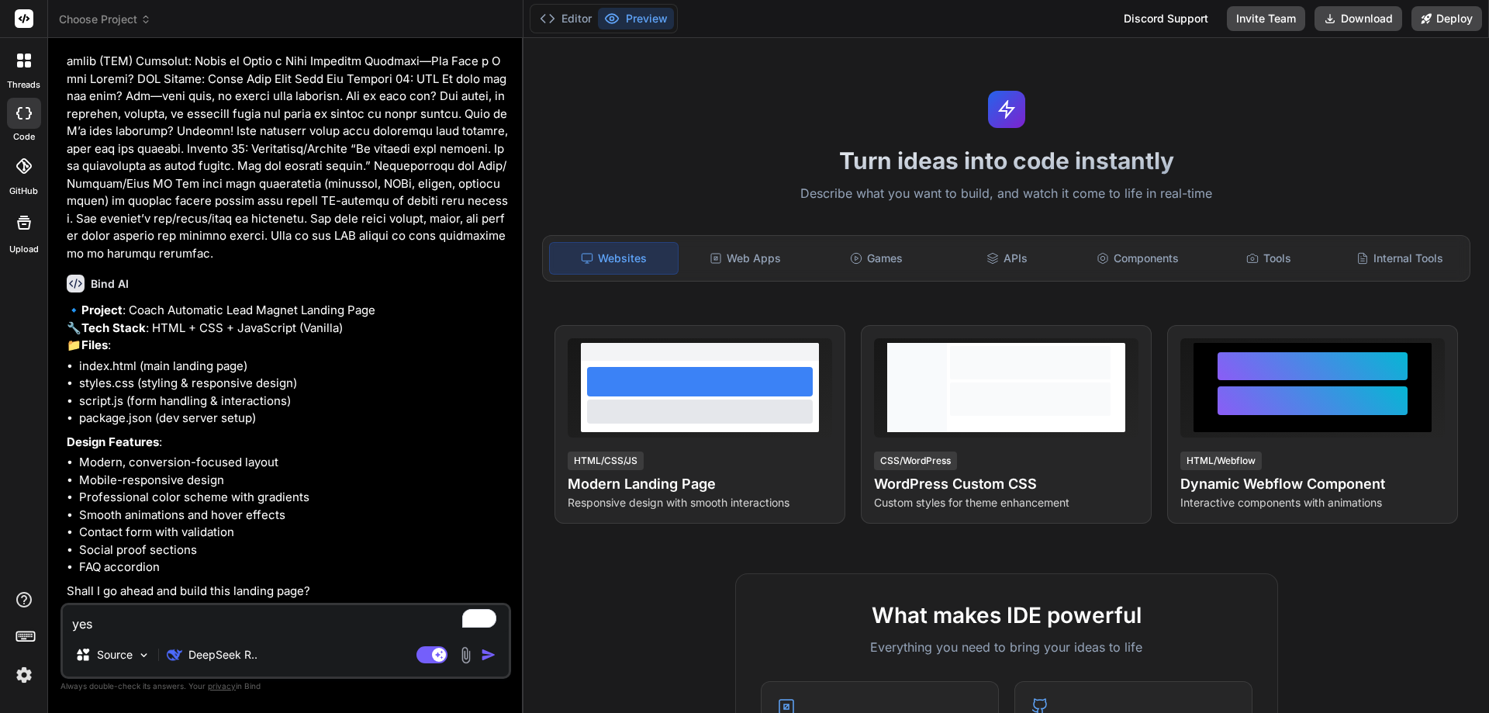
click at [120, 623] on textarea "yes" at bounding box center [286, 619] width 446 height 28
type textarea "x"
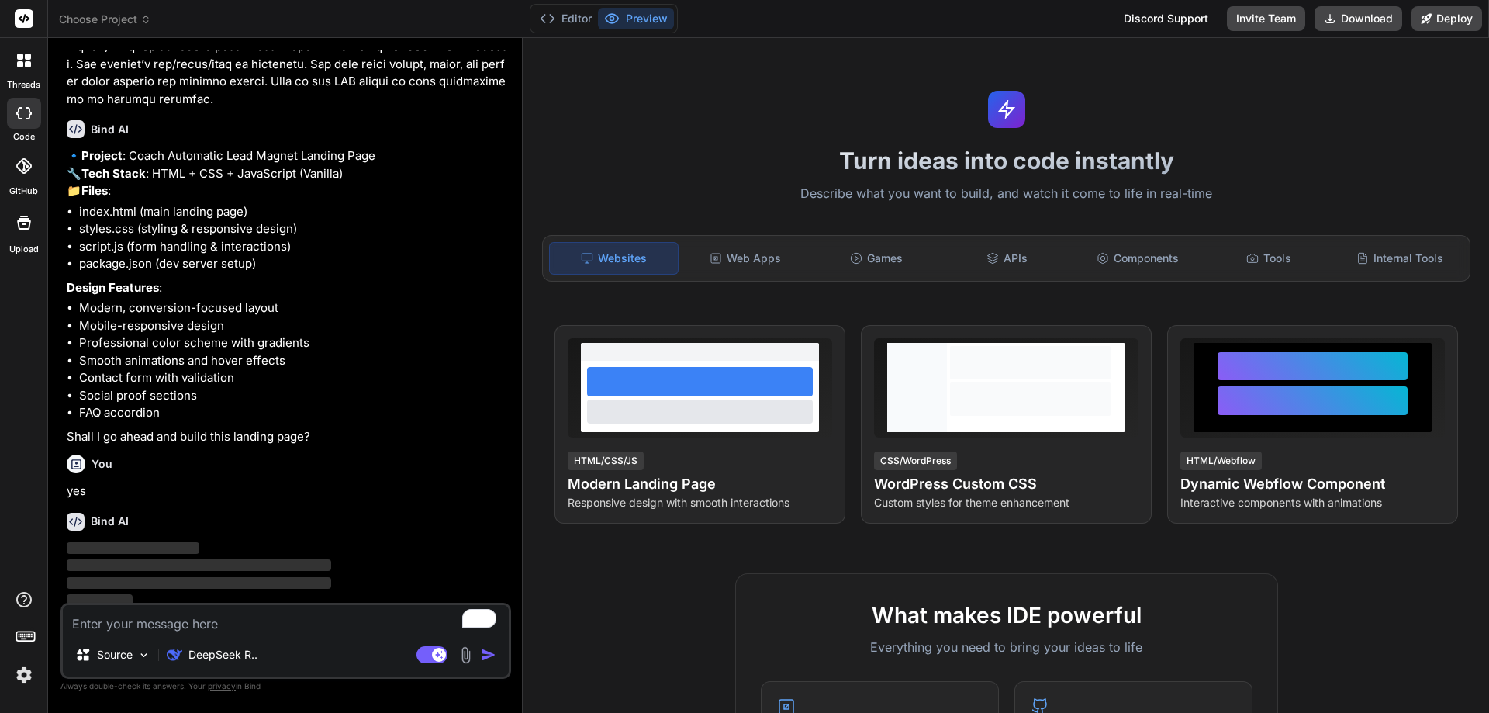
scroll to position [838, 0]
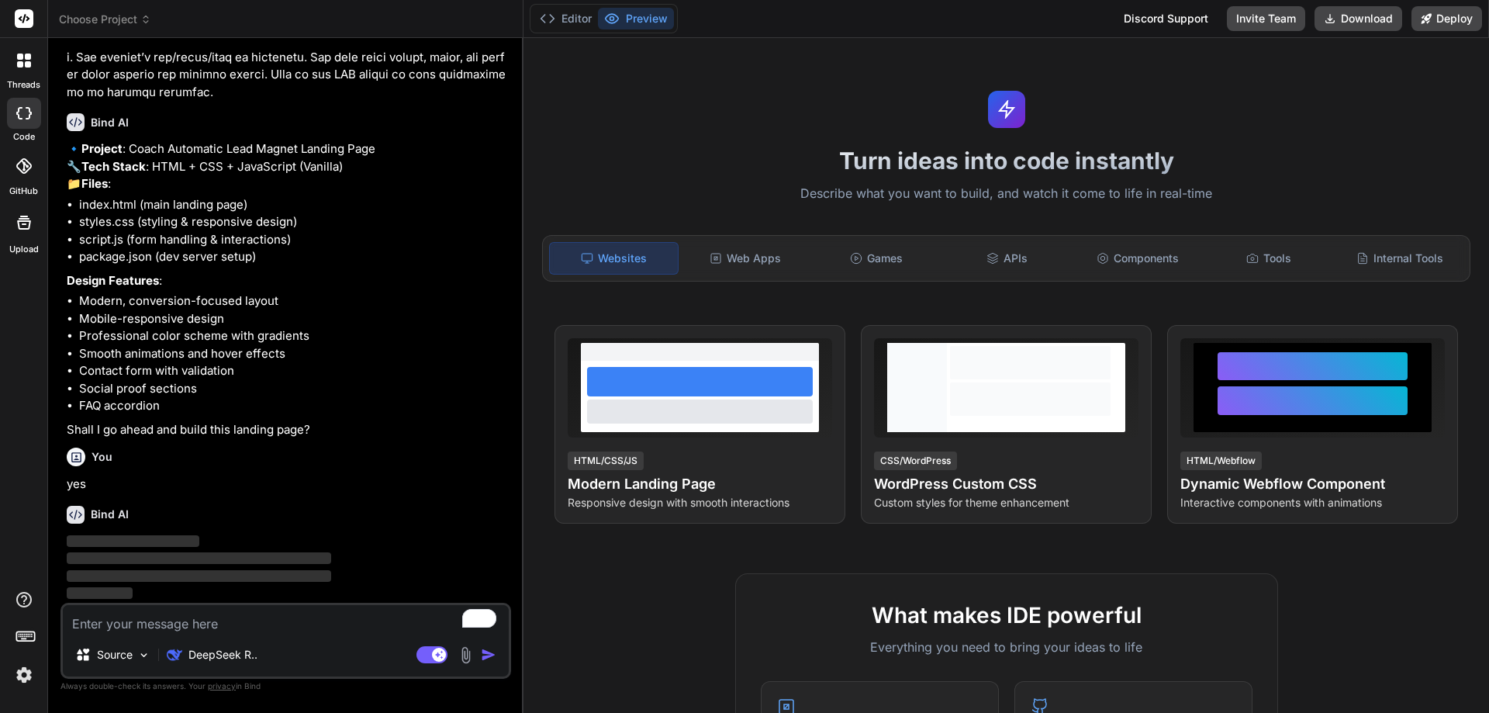
type textarea "x"
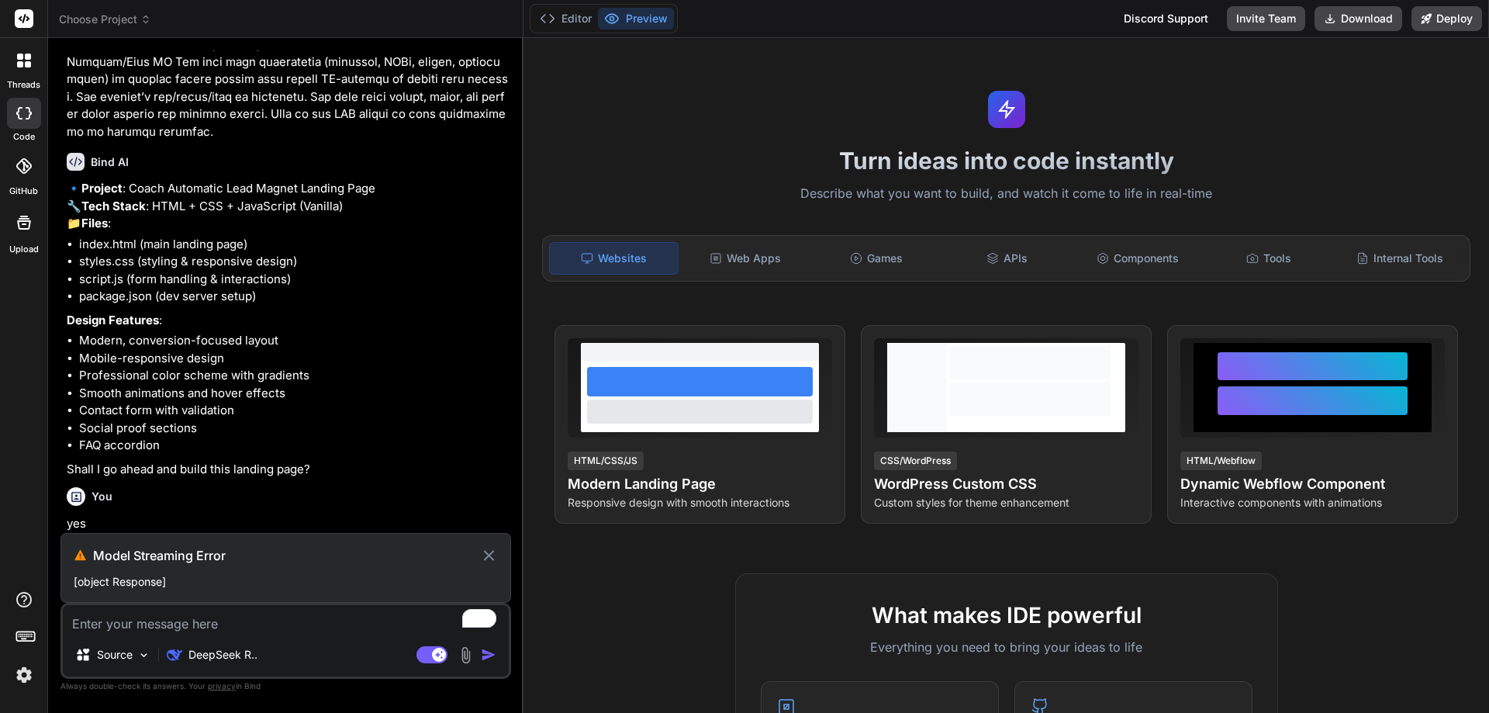
scroll to position [799, 0]
drag, startPoint x: 98, startPoint y: 582, endPoint x: 137, endPoint y: 589, distance: 40.3
click at [101, 582] on p "[object Response]" at bounding box center [286, 582] width 424 height 16
click at [585, 18] on button "Editor" at bounding box center [565, 19] width 64 height 22
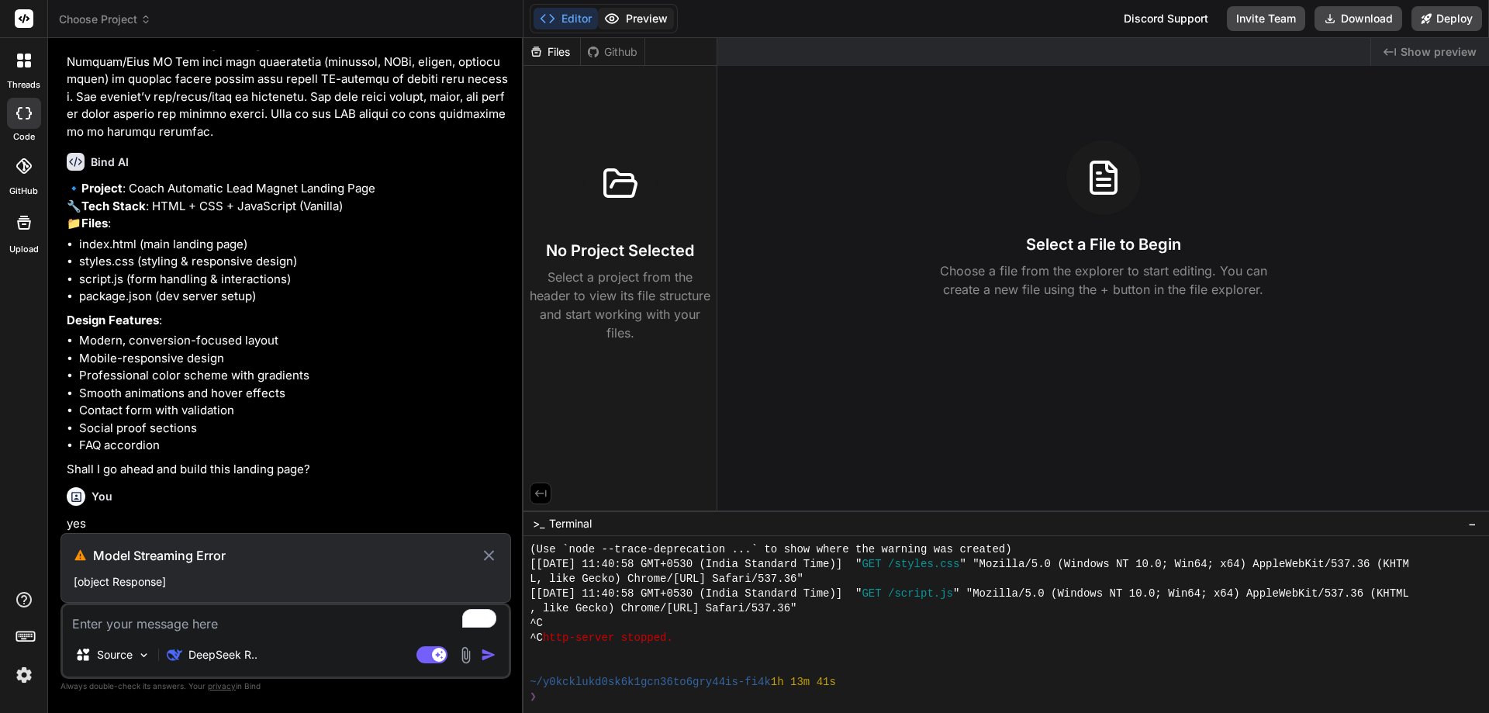
click at [647, 10] on button "Preview" at bounding box center [636, 19] width 76 height 22
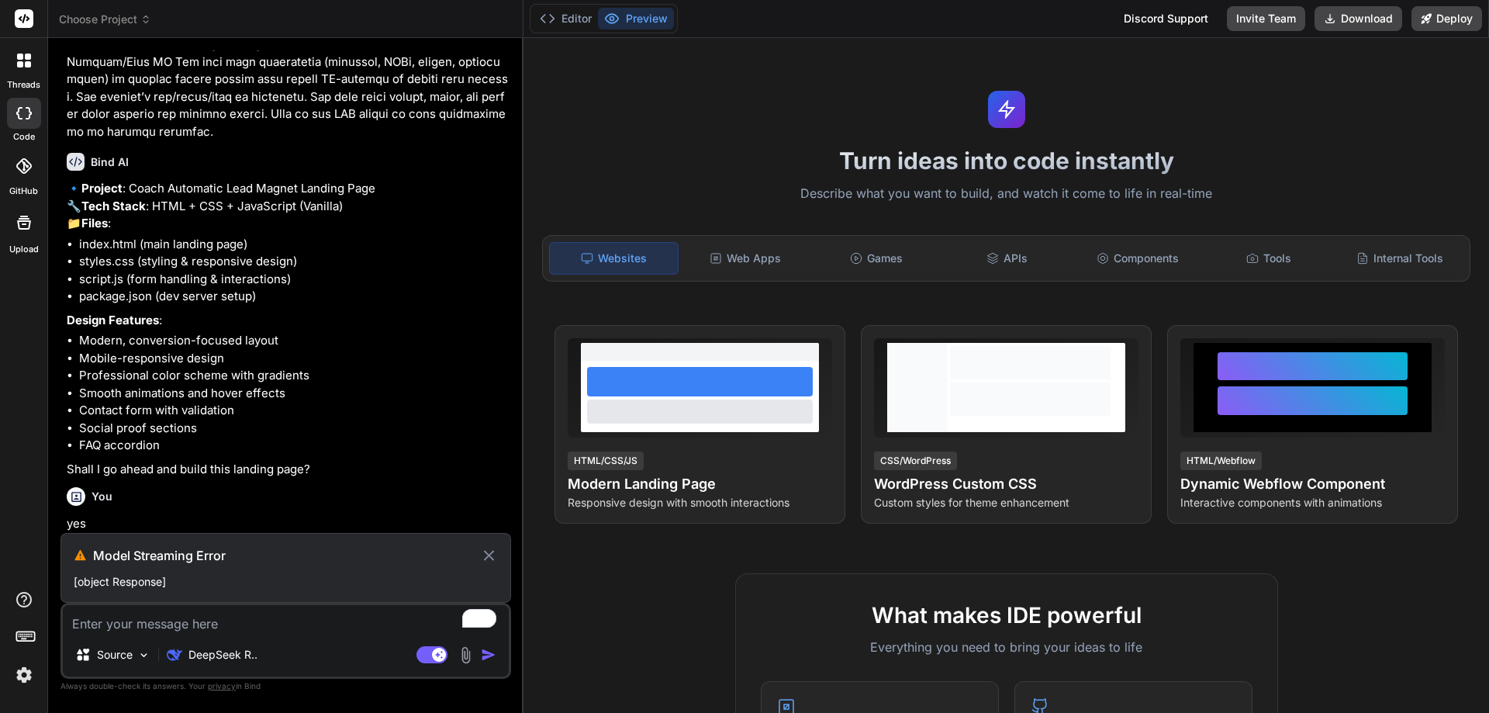
click at [215, 623] on textarea "To enrich screen reader interactions, please activate Accessibility in Grammarl…" at bounding box center [286, 619] width 446 height 28
type textarea "s"
type textarea "x"
type textarea "so"
type textarea "x"
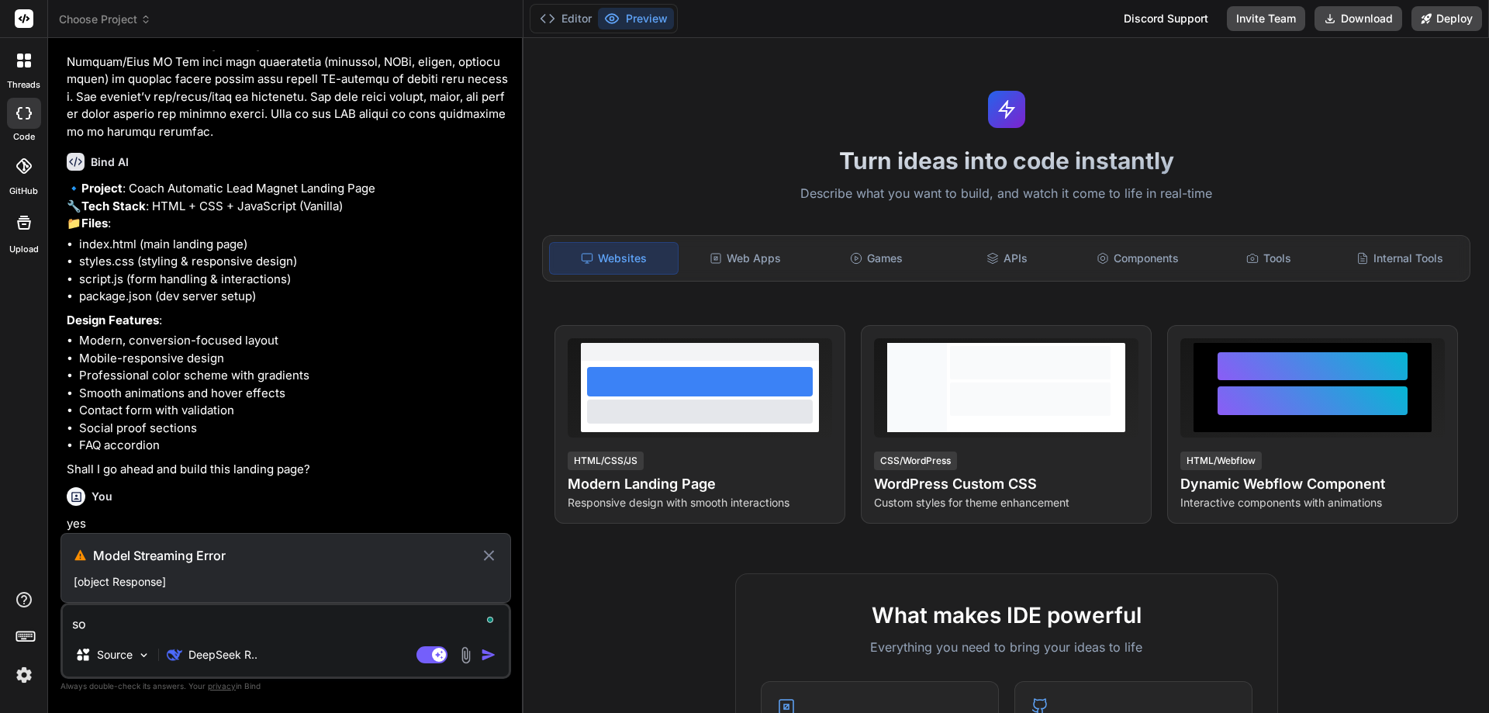
type textarea "sol"
type textarea "x"
type textarea "solv"
type textarea "x"
type textarea "solve"
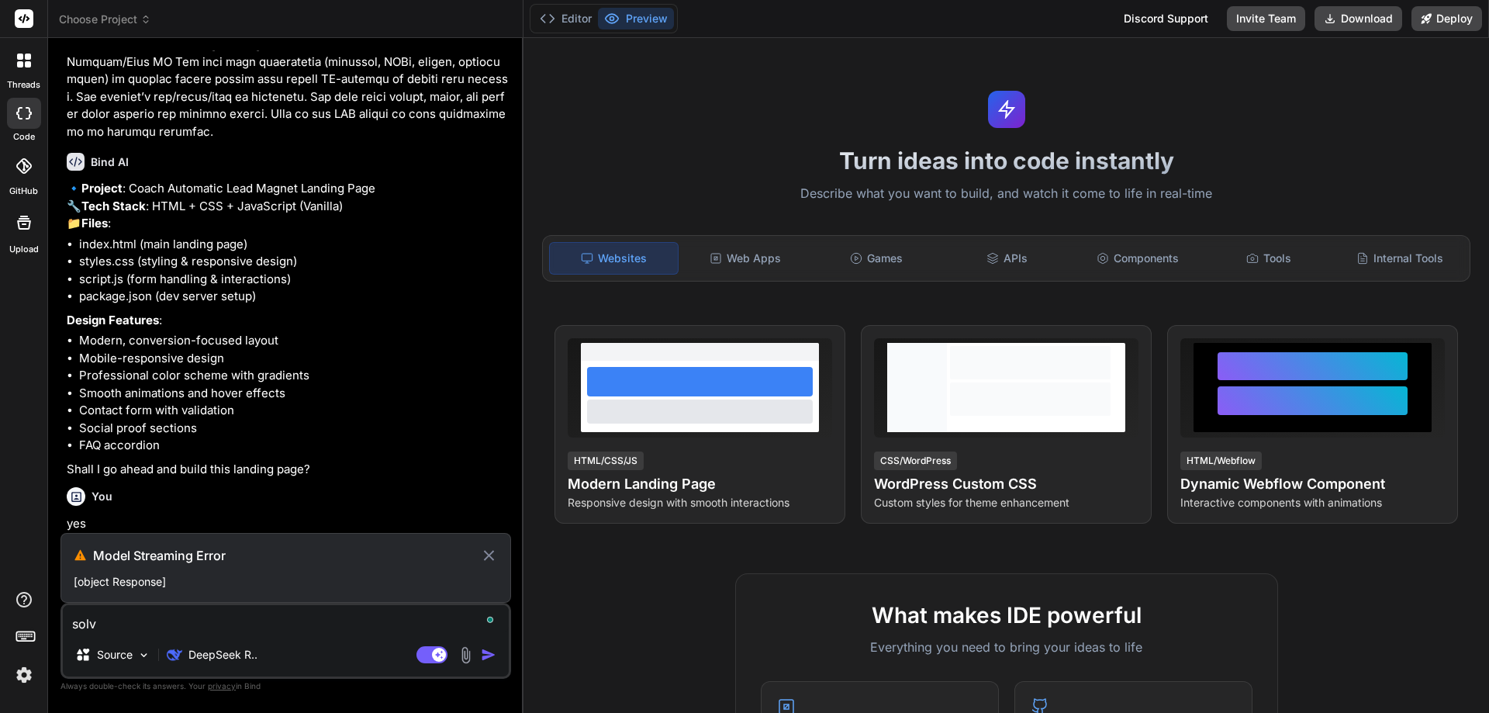
type textarea "x"
type textarea "solve"
type textarea "x"
type textarea "solve t"
type textarea "x"
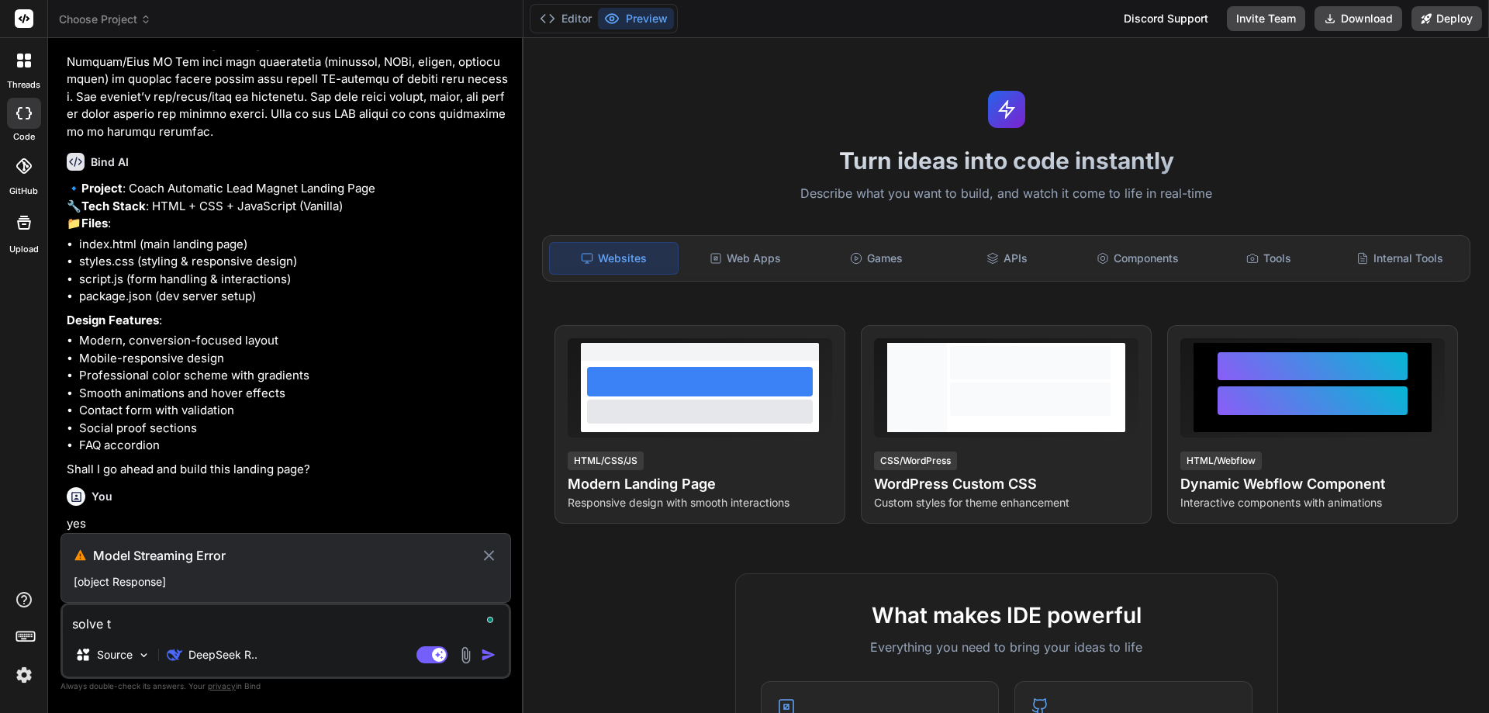
type textarea "solve th"
type textarea "x"
type textarea "solve thi"
type textarea "x"
type textarea "solve this"
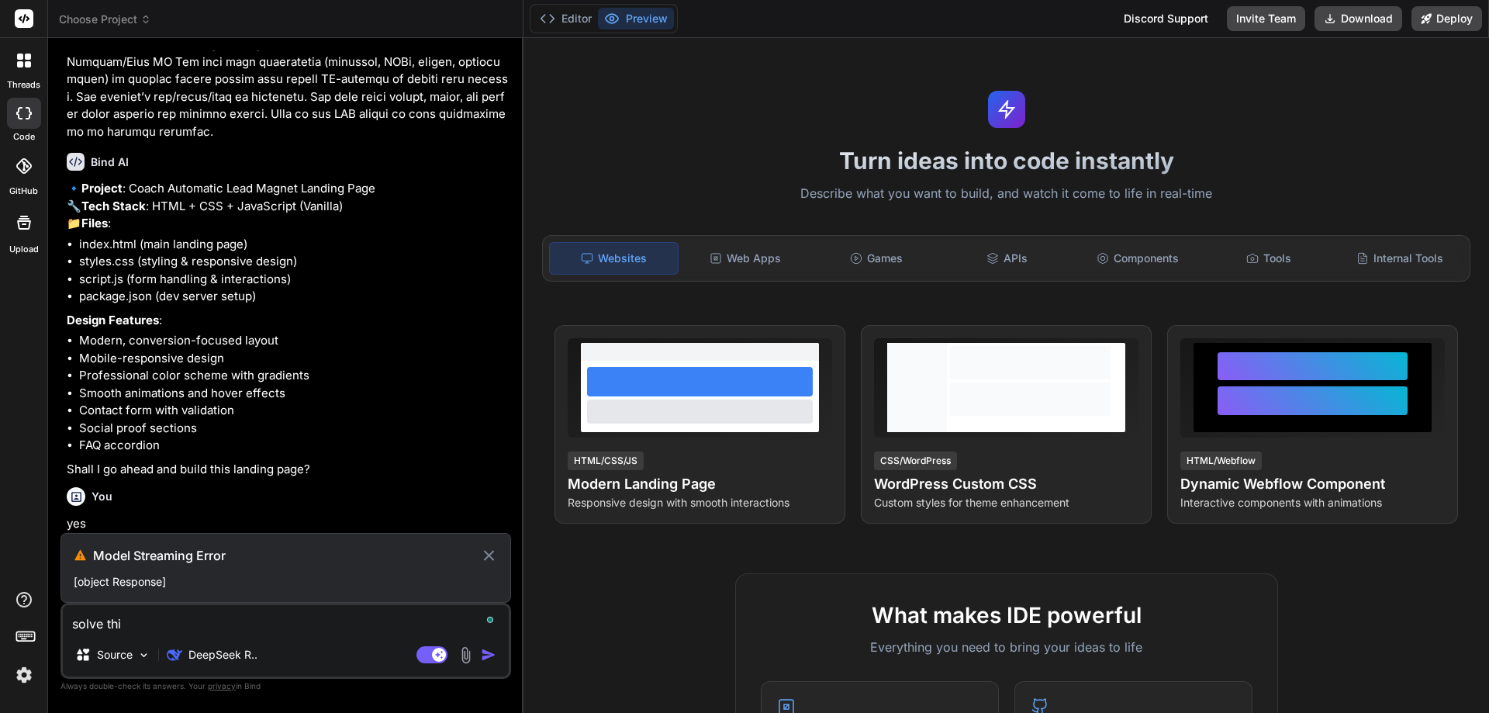
type textarea "x"
type textarea "solve this"
type textarea "x"
type textarea "solve this p"
type textarea "x"
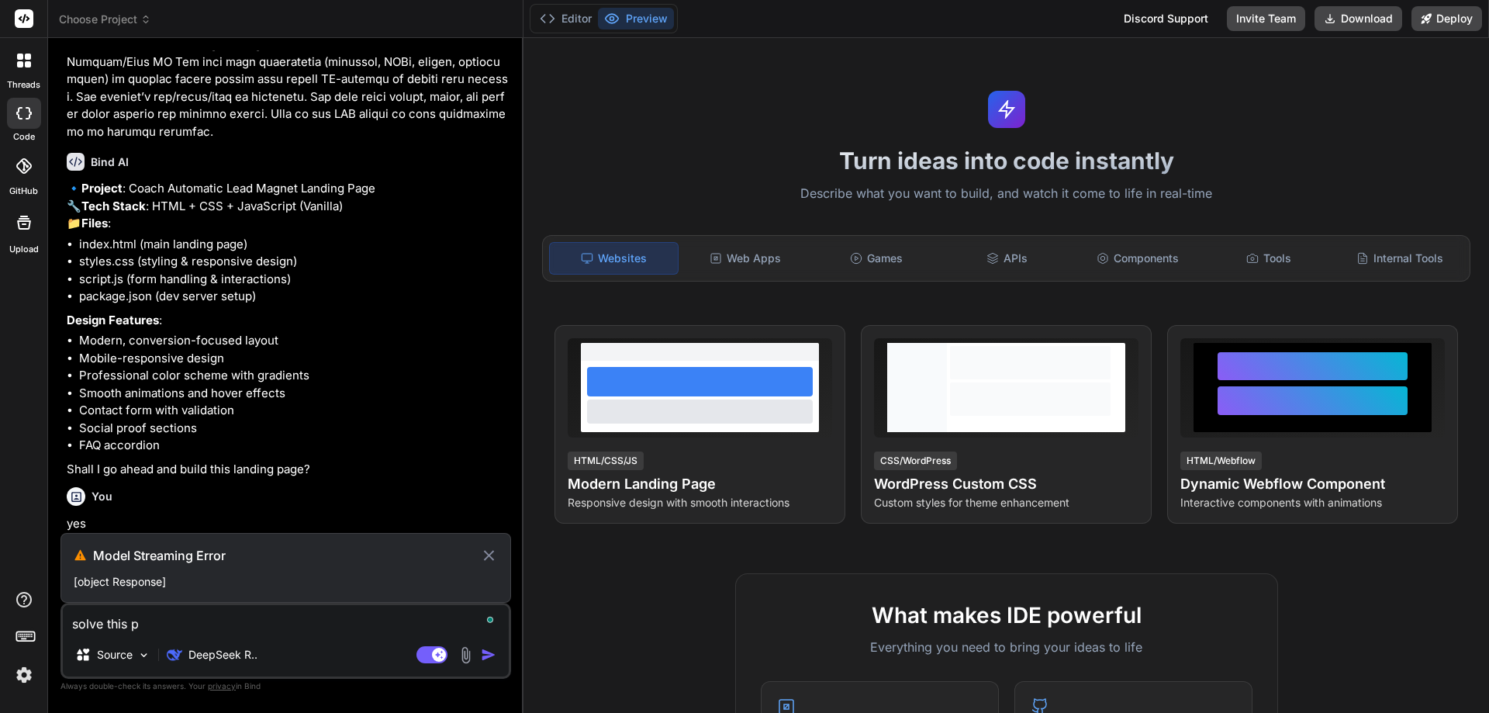
type textarea "solve this pr"
type textarea "x"
type textarea "solve this pro"
type textarea "x"
type textarea "solve this prob"
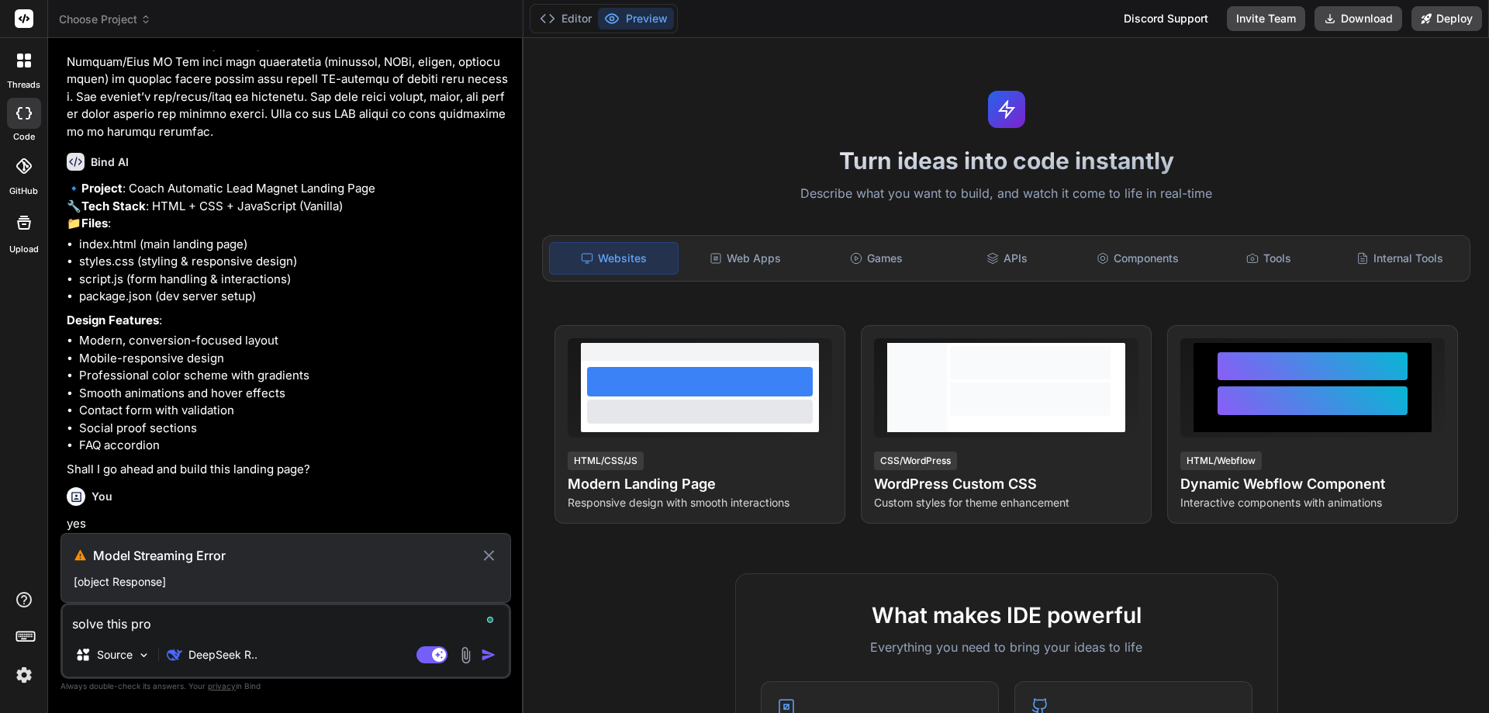
type textarea "x"
type textarea "solve this probl"
type textarea "x"
type textarea "solve this proble"
type textarea "x"
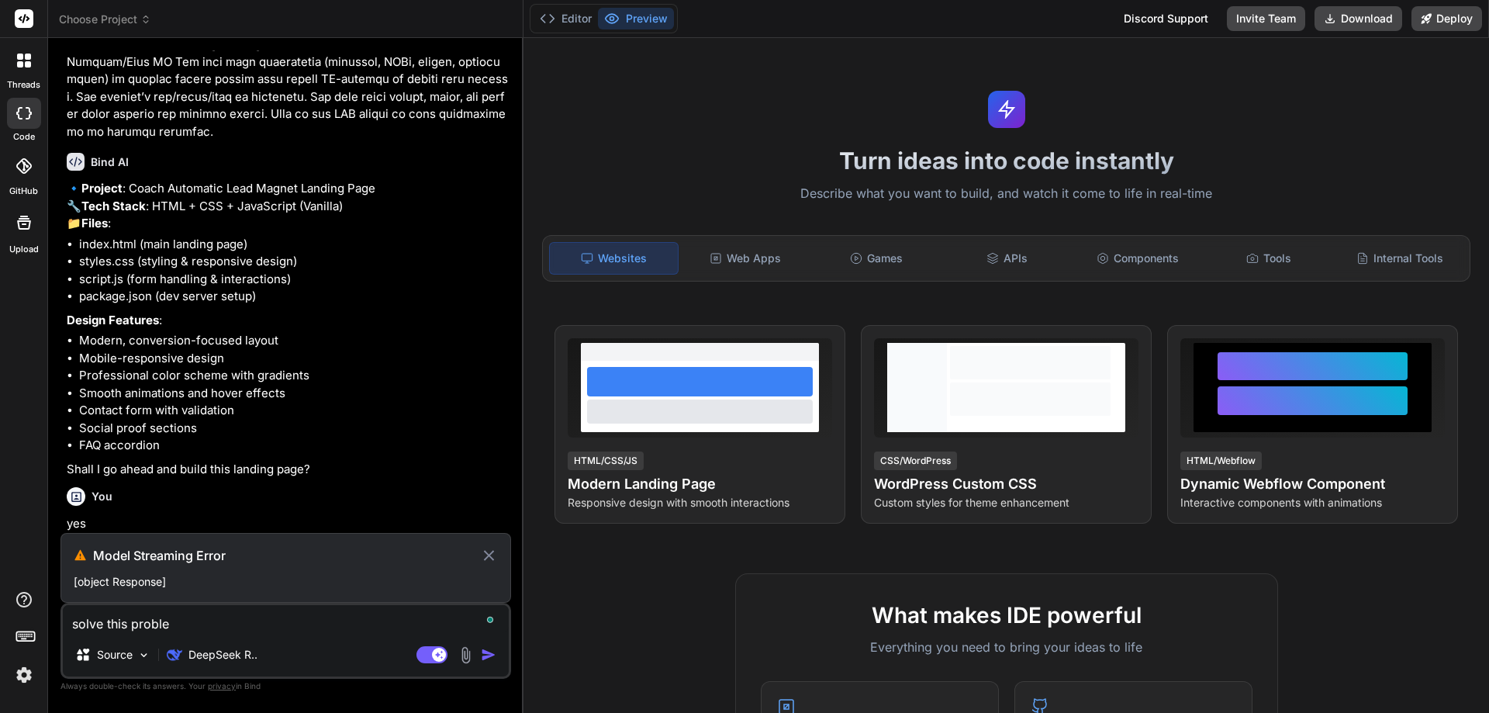
type textarea "solve this problem"
type textarea "x"
type textarea "solve this problem"
type textarea "x"
type textarea "solve this problem '"
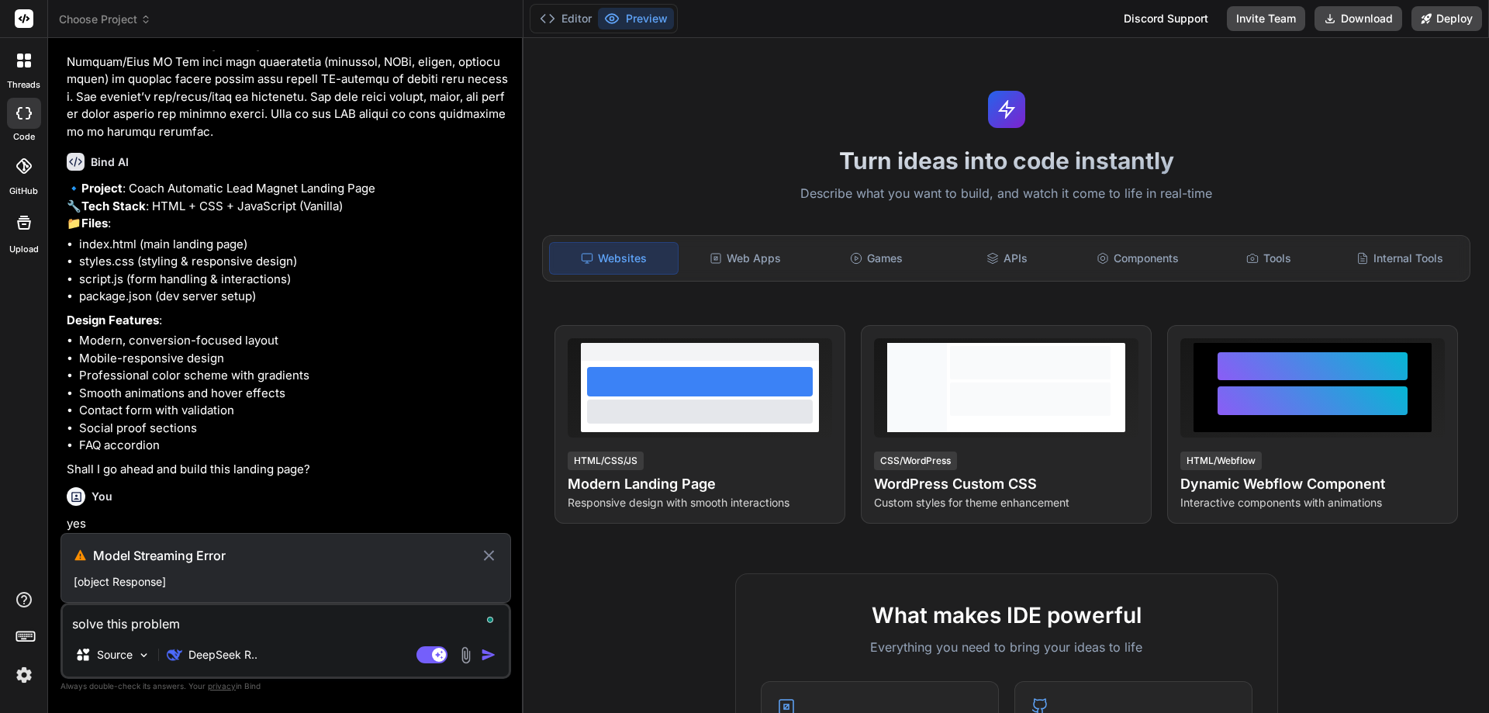
type textarea "x"
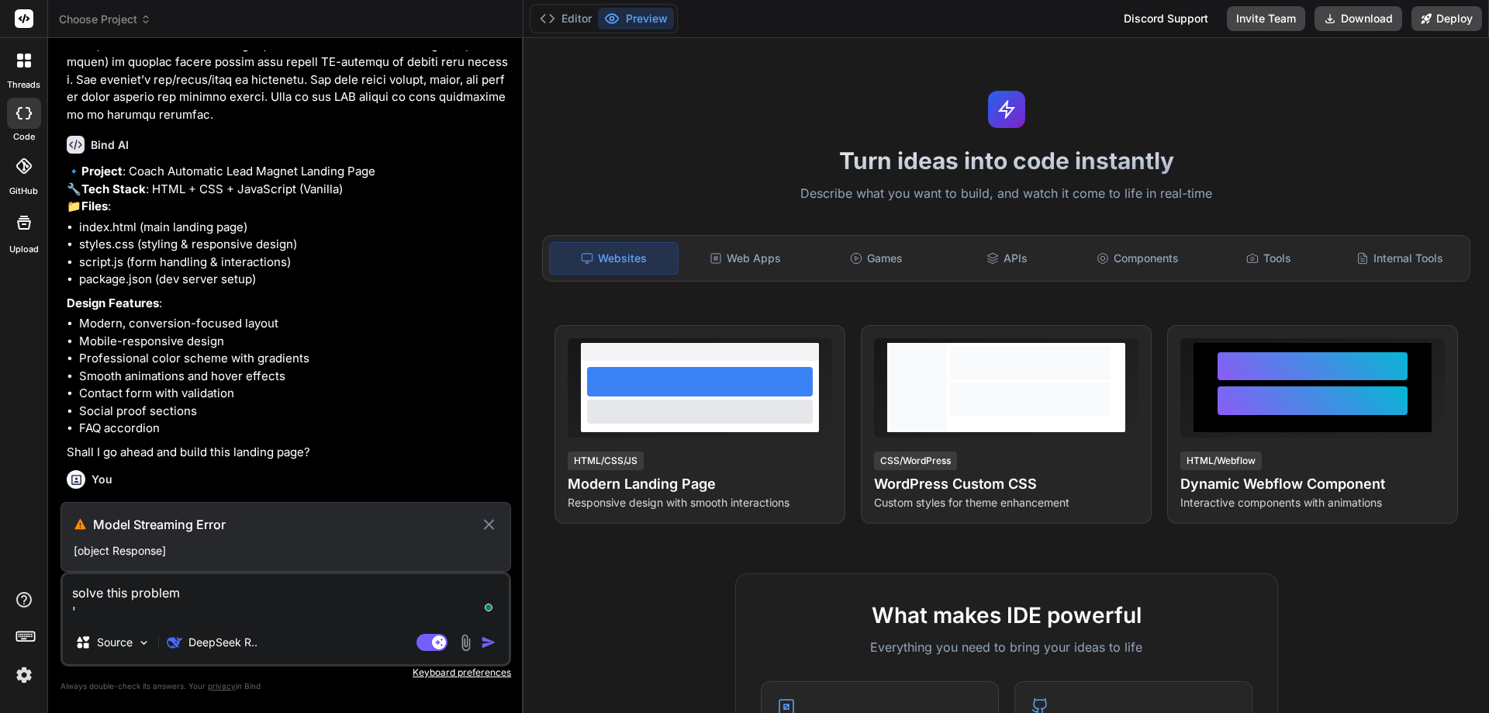
scroll to position [830, 0]
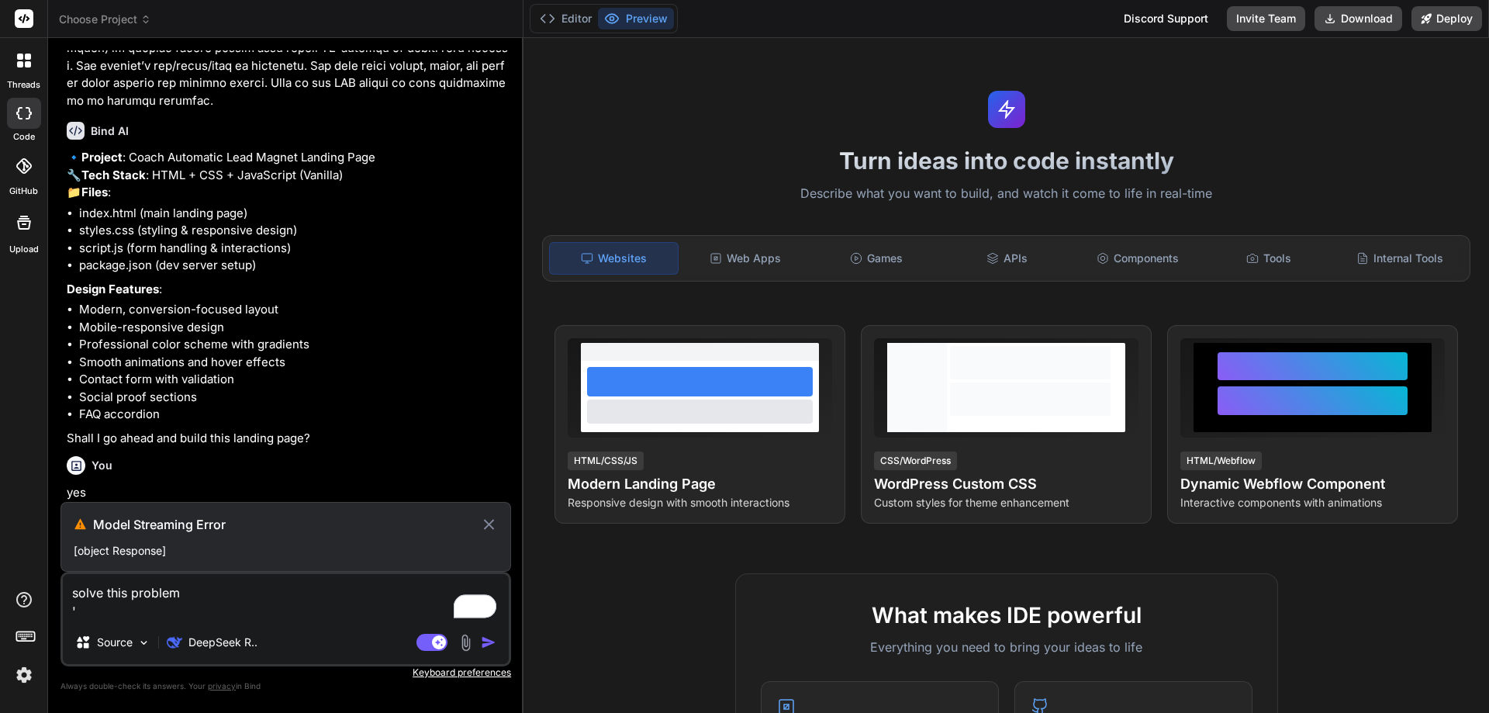
type textarea "solve this problem"
type textarea "x"
type textarea "solve this problem"
type textarea "x"
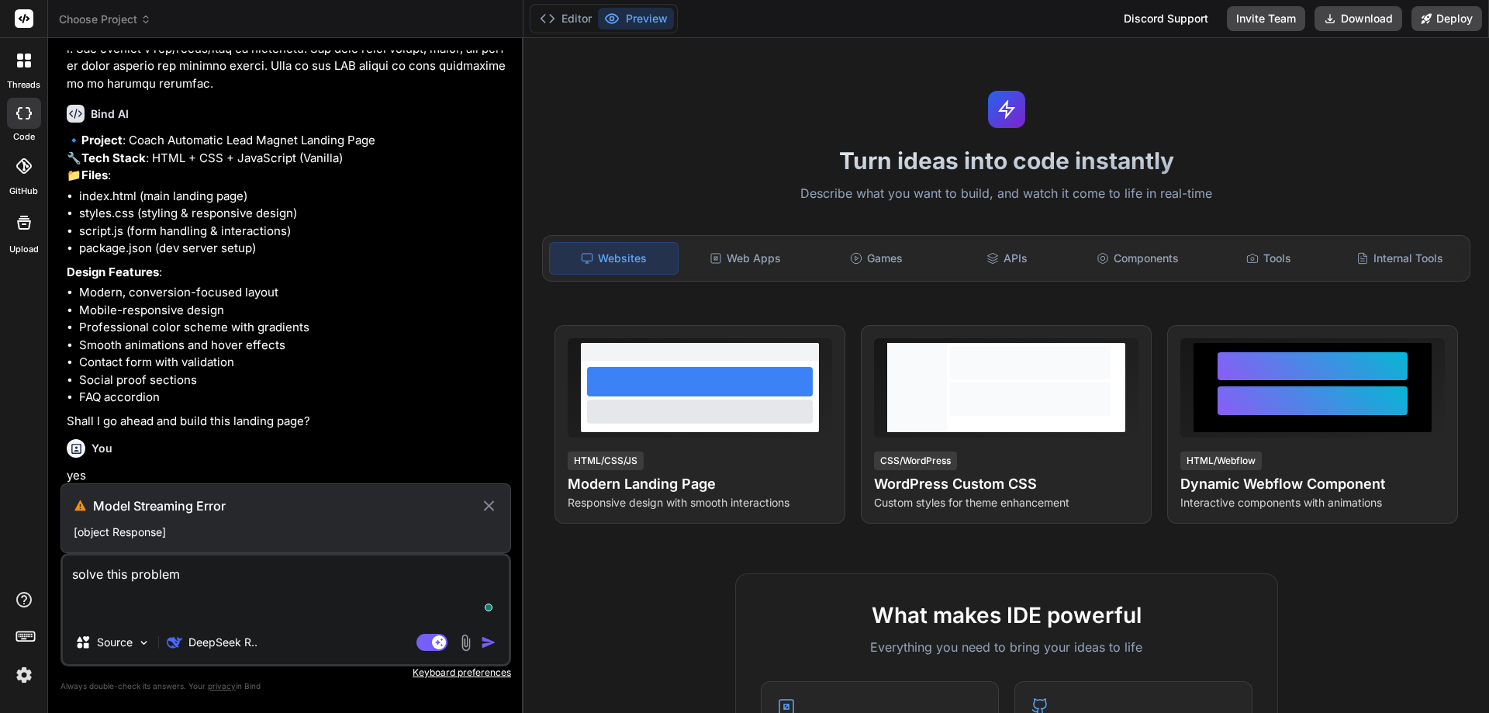
scroll to position [838, 0]
type textarea "solve this problem"
click at [479, 634] on div "Agent Mode. When this toggle is activated, AI automatically makes decisions, re…" at bounding box center [457, 642] width 89 height 19
click at [313, 613] on textarea "solve this problem" at bounding box center [286, 587] width 446 height 65
